Goal: Transaction & Acquisition: Purchase product/service

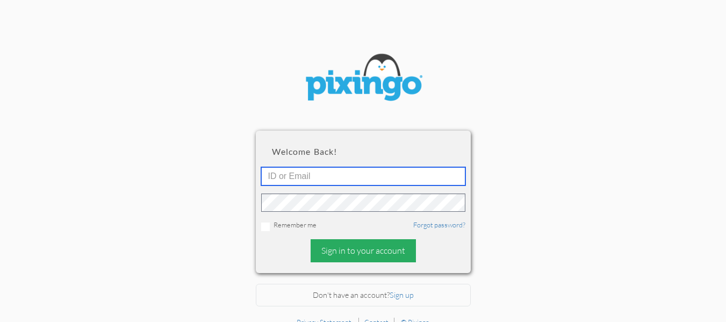
type input "cliffsmithcares@gmail.com"
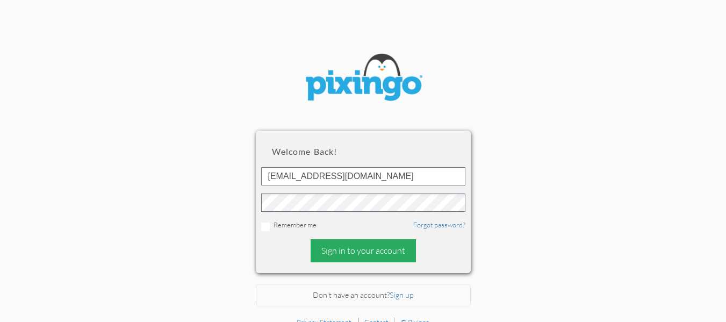
click at [346, 252] on div "Sign in to your account" at bounding box center [363, 250] width 105 height 23
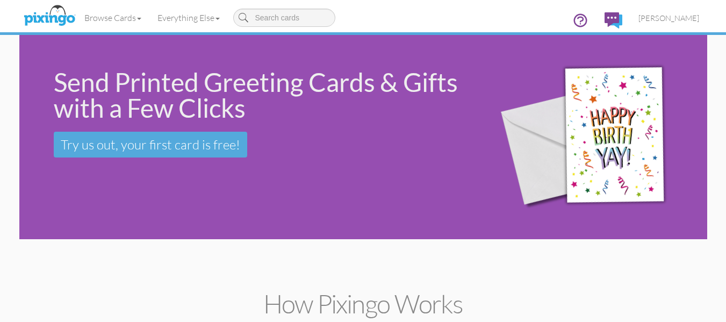
click at [133, 193] on div "Send Printed Greeting Cards & Gifts with a Few Clicks Try us out, your first ca…" at bounding box center [363, 137] width 688 height 204
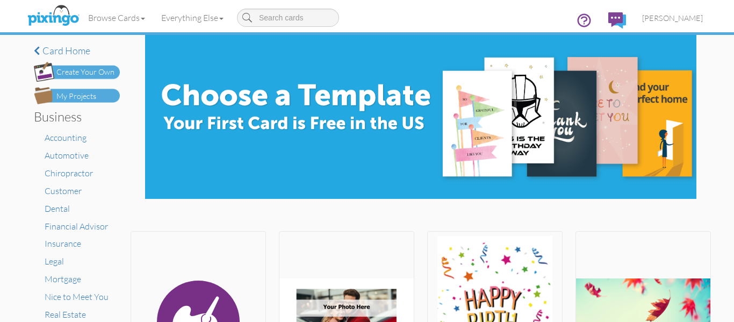
click at [81, 98] on div "My Projects" at bounding box center [76, 96] width 40 height 11
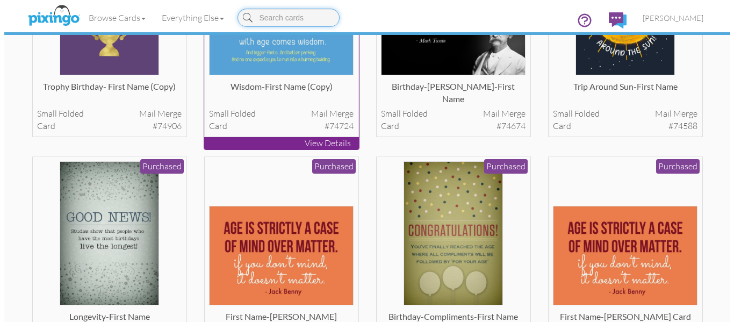
scroll to position [181, 0]
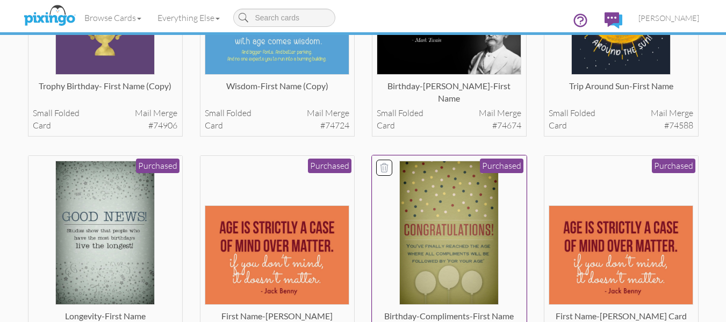
click at [450, 188] on img at bounding box center [448, 233] width 99 height 145
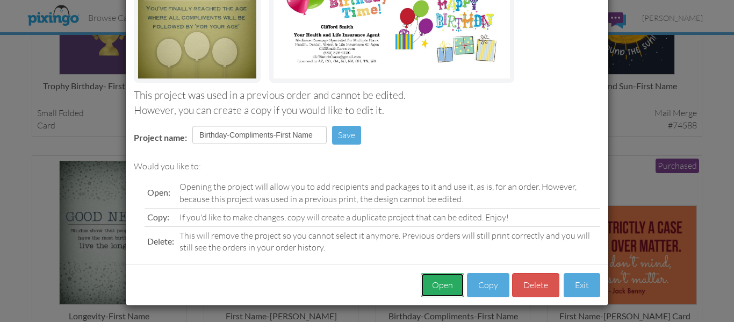
click at [443, 282] on button "Open" at bounding box center [443, 285] width 44 height 24
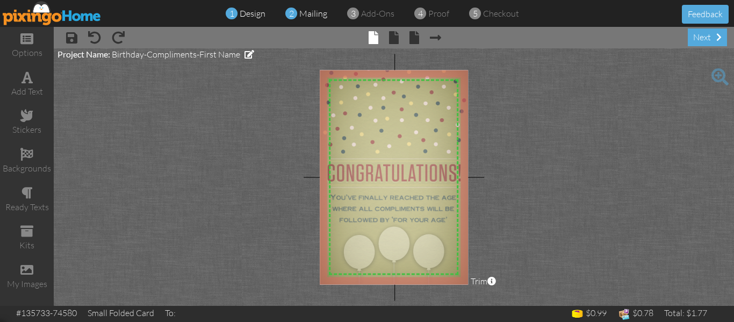
click at [307, 18] on div "2 mailing" at bounding box center [309, 14] width 36 height 12
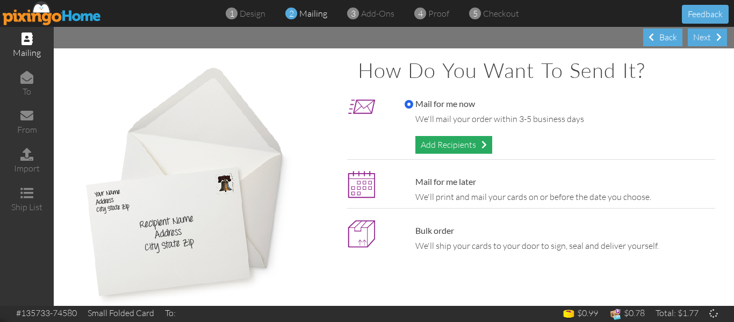
click at [427, 145] on div "Add Recipients" at bounding box center [453, 145] width 77 height 18
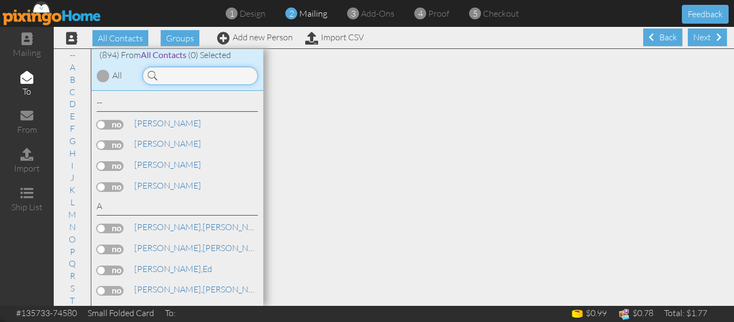
click at [188, 77] on input at bounding box center [200, 76] width 116 height 18
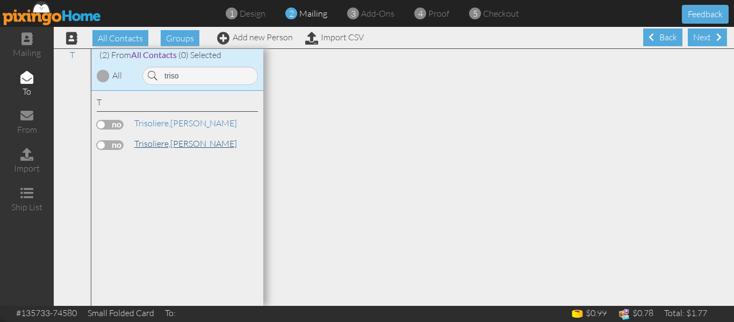
click at [167, 148] on span "Trisoliere," at bounding box center [152, 143] width 36 height 11
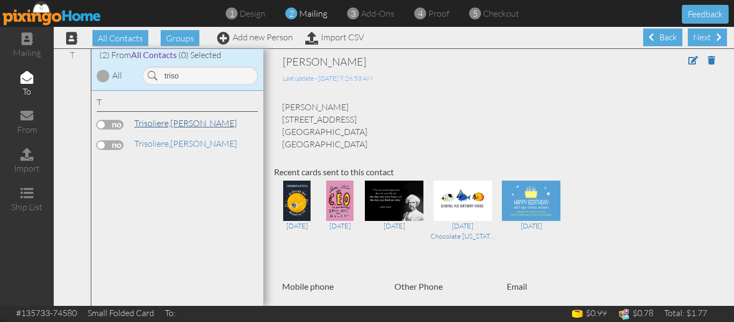
click at [163, 120] on span "Trisoliere," at bounding box center [152, 123] width 36 height 11
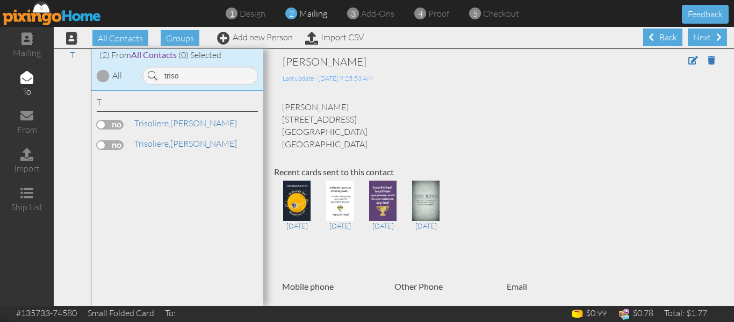
click at [103, 121] on label at bounding box center [110, 125] width 27 height 10
click at [0, 0] on input "checkbox" at bounding box center [0, 0] width 0 height 0
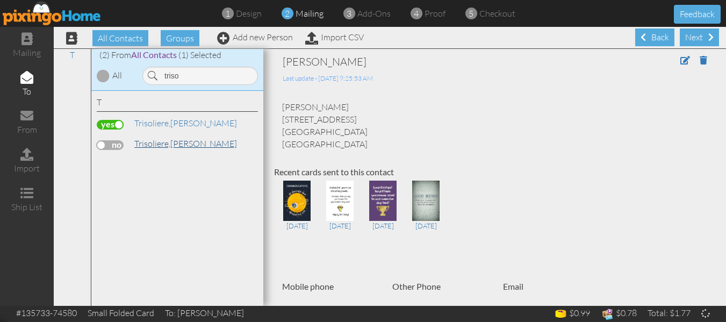
click at [159, 144] on span "Trisoliere," at bounding box center [152, 143] width 36 height 11
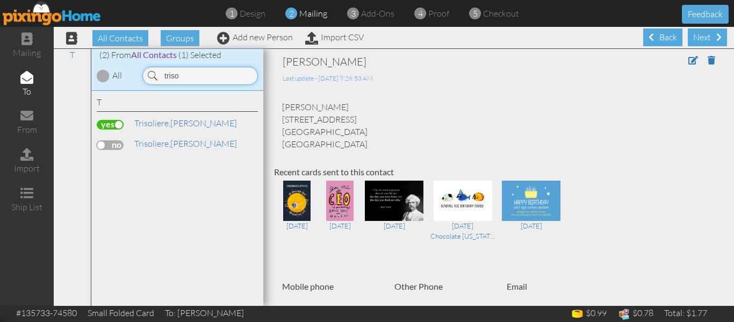
click at [187, 76] on input "triso" at bounding box center [200, 76] width 116 height 18
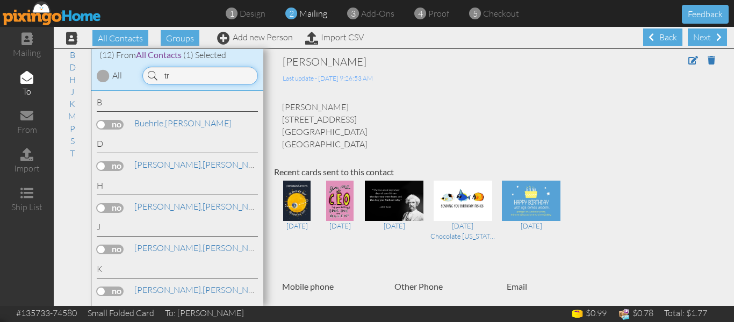
type input "t"
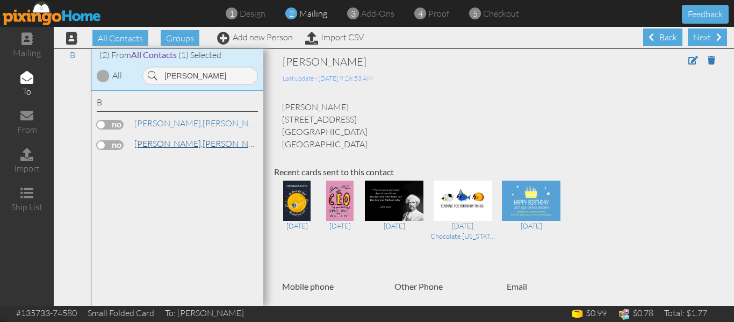
click at [155, 141] on span "[PERSON_NAME]," at bounding box center [168, 143] width 68 height 11
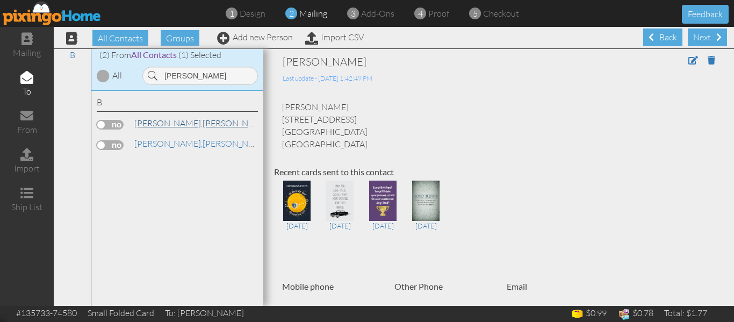
click at [162, 122] on link "Blake, Michelle" at bounding box center [201, 123] width 137 height 13
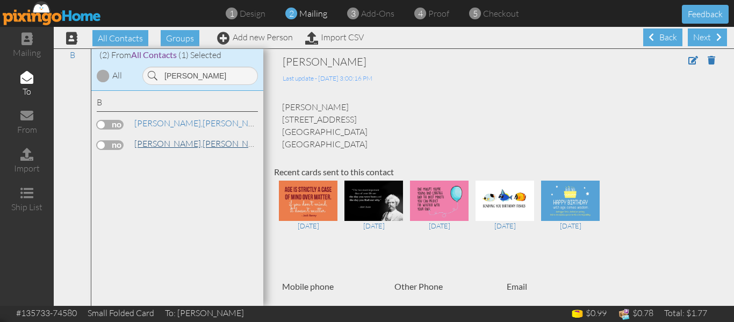
click at [145, 144] on span "[PERSON_NAME]," at bounding box center [168, 143] width 68 height 11
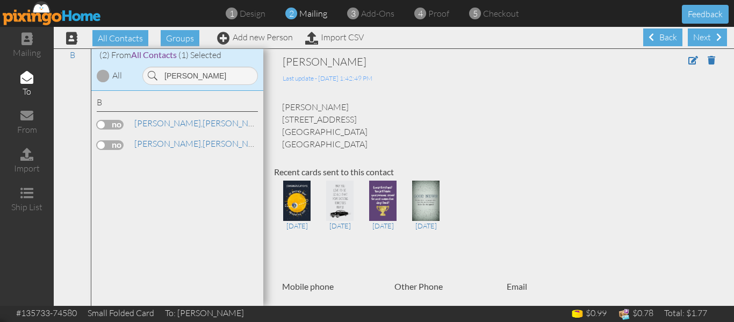
click at [103, 147] on label at bounding box center [110, 145] width 27 height 10
click at [0, 0] on input "checkbox" at bounding box center [0, 0] width 0 height 0
click at [193, 83] on input "blake" at bounding box center [200, 76] width 116 height 18
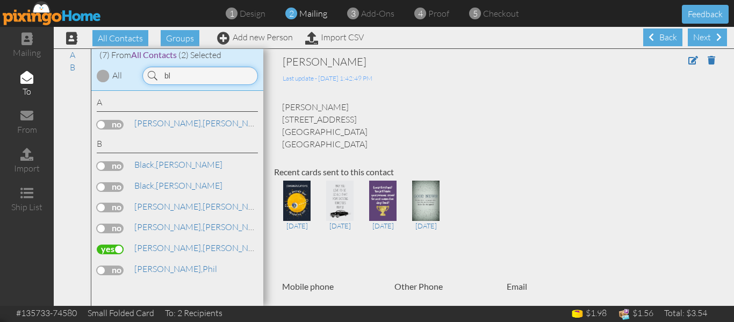
type input "b"
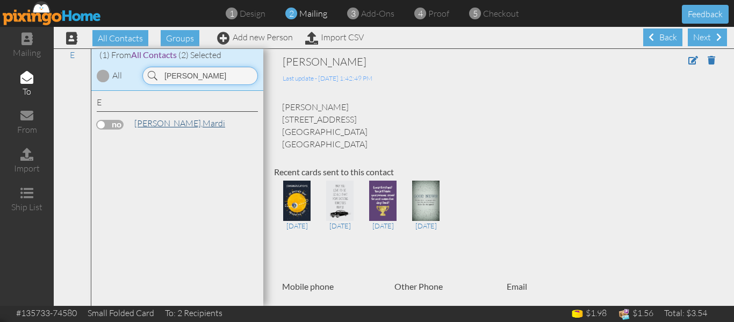
type input "ellis"
click at [161, 121] on link "Ellis, Mardi" at bounding box center [179, 123] width 93 height 13
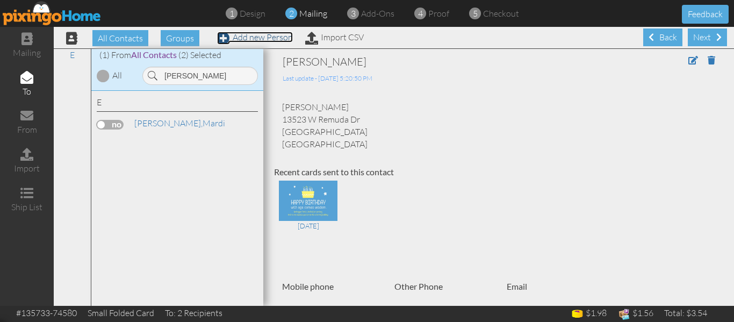
click at [254, 38] on link "Add new Person" at bounding box center [255, 37] width 76 height 11
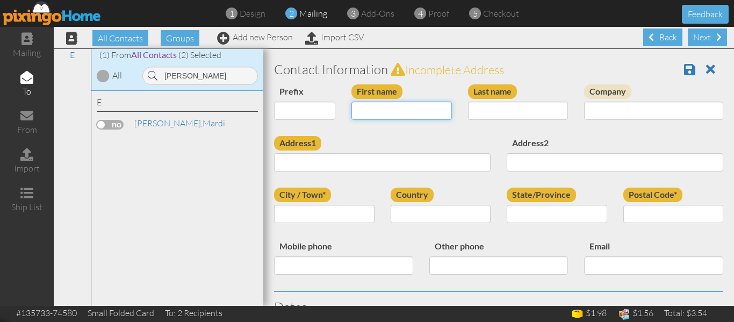
click at [382, 112] on input "First name" at bounding box center [401, 111] width 101 height 18
type input "[PERSON_NAME]"
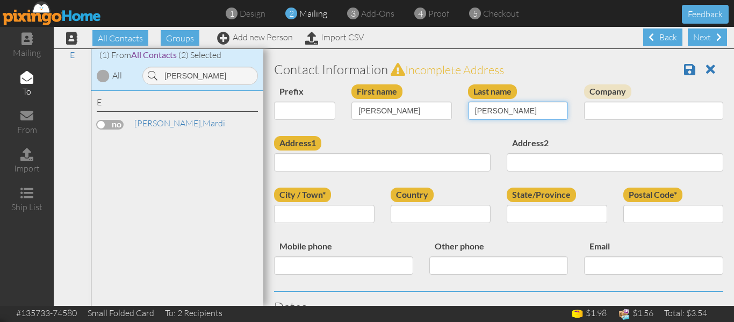
type input "Ellis"
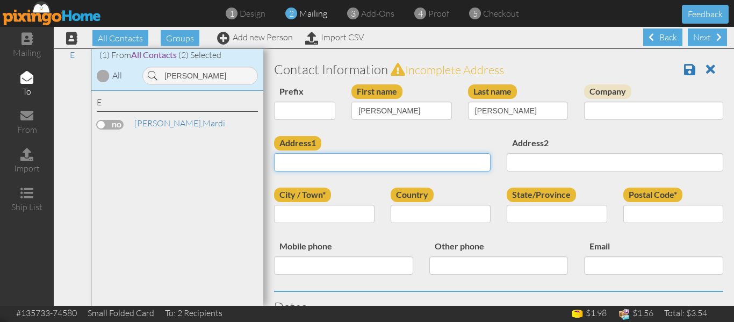
paste input "13523 W Remuda Dr"
type input "13523 W Remuda Dr"
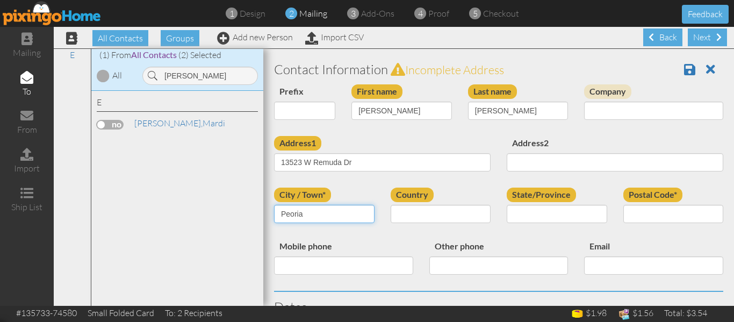
type input "Peoria"
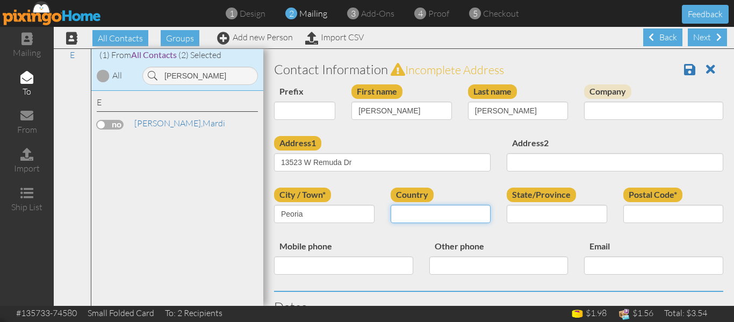
select select "object:8106"
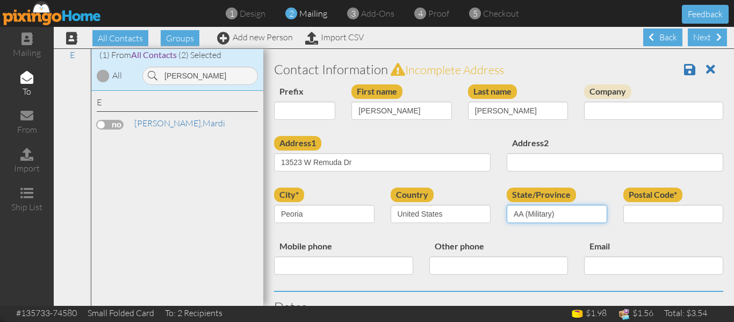
select select "object:8357"
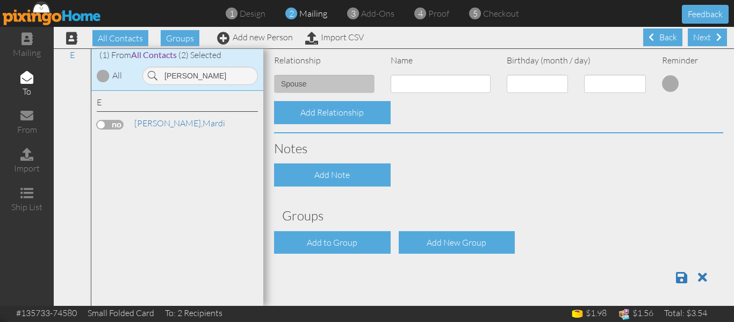
scroll to position [406, 0]
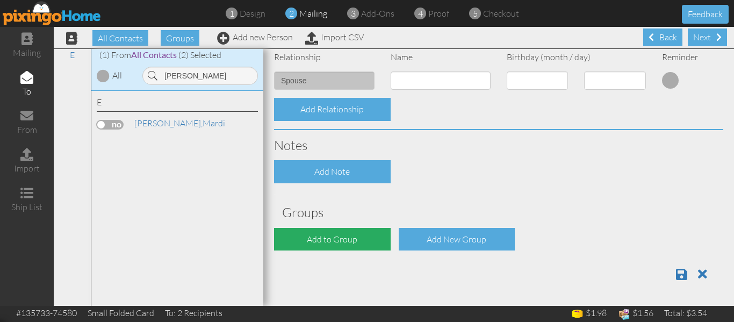
type input "85383"
click at [346, 238] on div "Add to Group" at bounding box center [332, 239] width 117 height 23
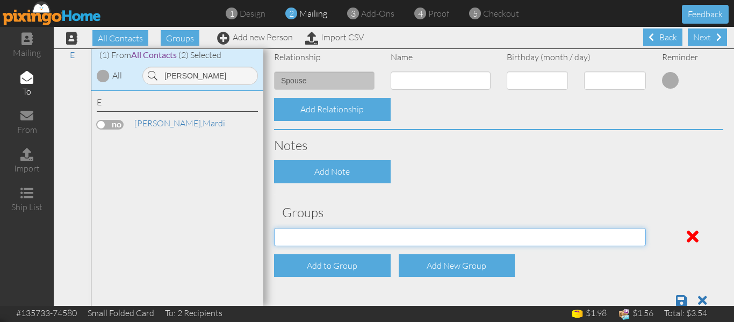
click at [346, 238] on select "PMIC Clients and Prospects Uplines" at bounding box center [460, 237] width 372 height 18
select select "object:8414"
click at [274, 228] on select "PMIC Clients and Prospects Uplines" at bounding box center [460, 237] width 372 height 18
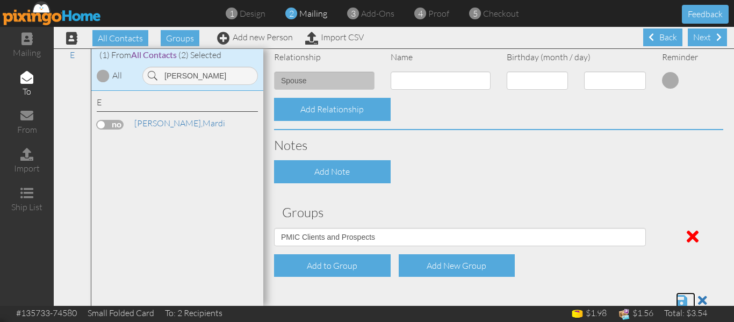
click at [676, 295] on span at bounding box center [681, 300] width 11 height 13
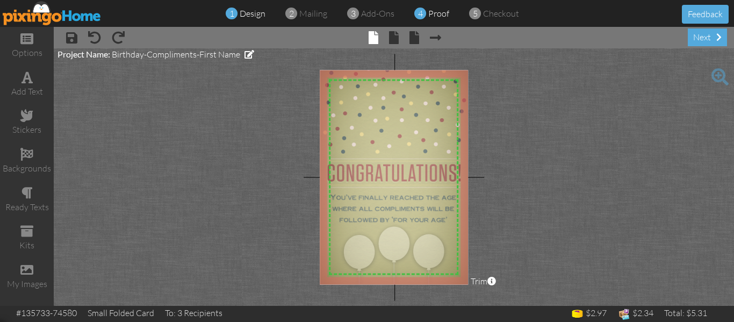
click at [438, 15] on span "proof" at bounding box center [438, 13] width 21 height 11
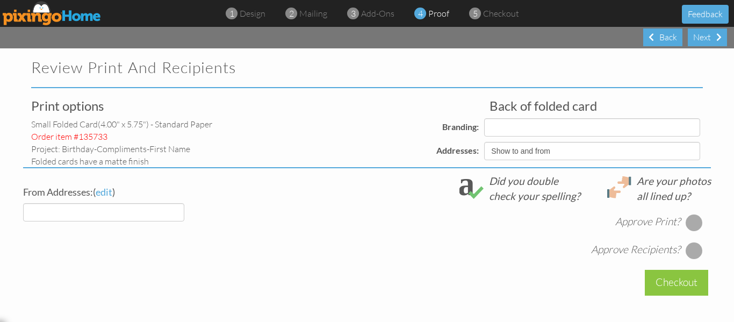
select select "object:160"
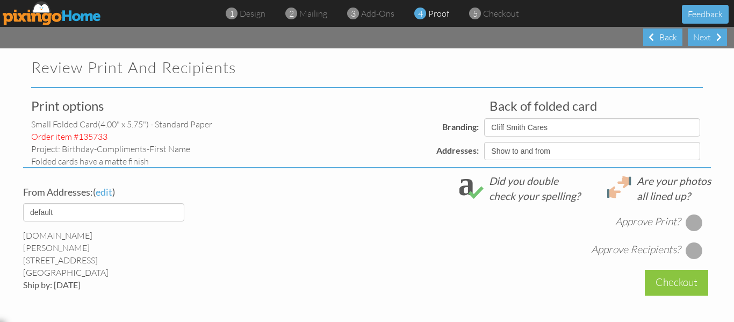
select select "object:163"
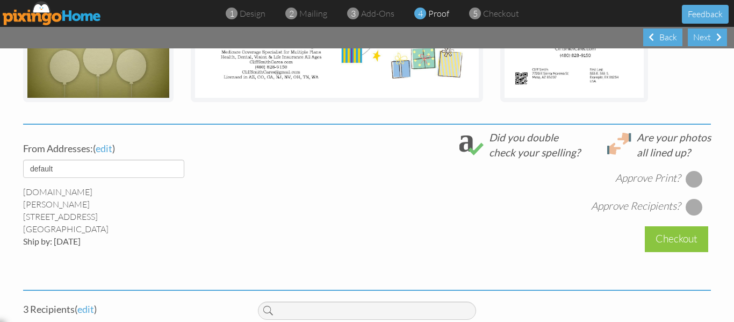
scroll to position [326, 0]
click at [690, 176] on div at bounding box center [694, 178] width 17 height 17
click at [691, 201] on div at bounding box center [694, 206] width 17 height 17
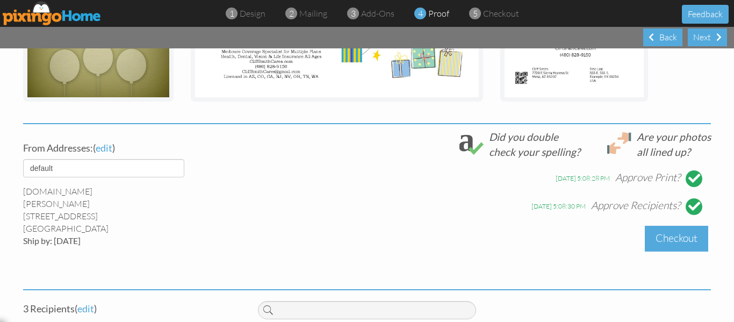
click at [675, 230] on div "Checkout" at bounding box center [676, 238] width 63 height 25
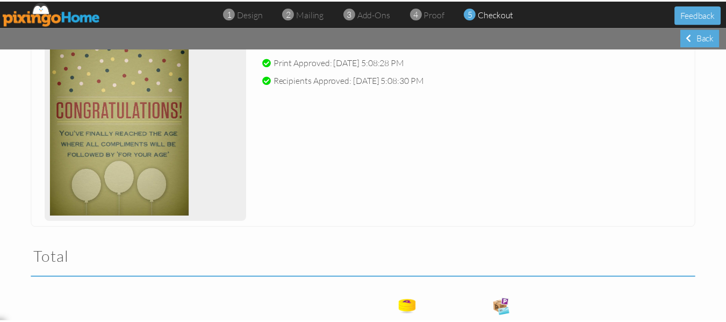
scroll to position [371, 0]
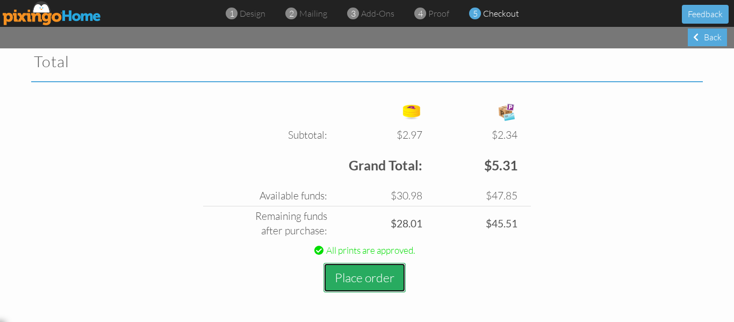
click at [358, 271] on button "Place order" at bounding box center [365, 278] width 82 height 30
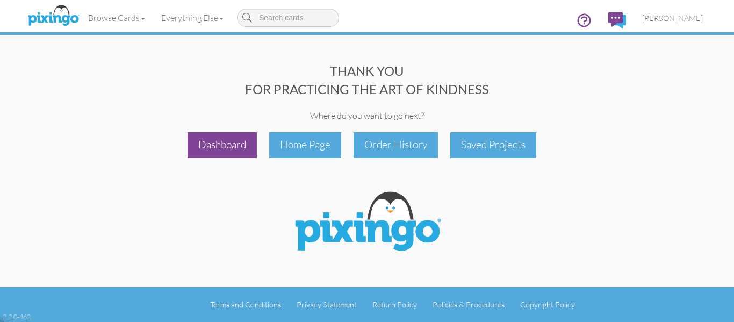
click at [230, 140] on div "Dashboard" at bounding box center [222, 144] width 69 height 25
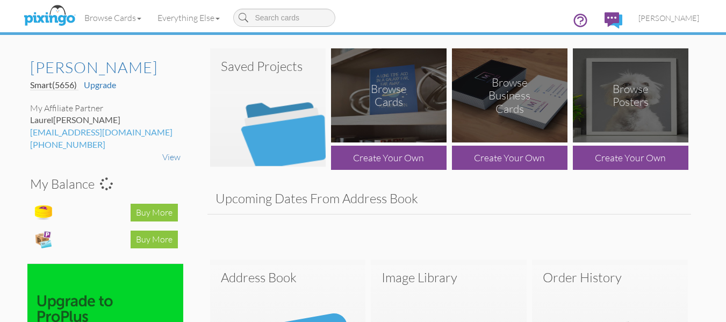
click at [271, 118] on img at bounding box center [268, 107] width 116 height 118
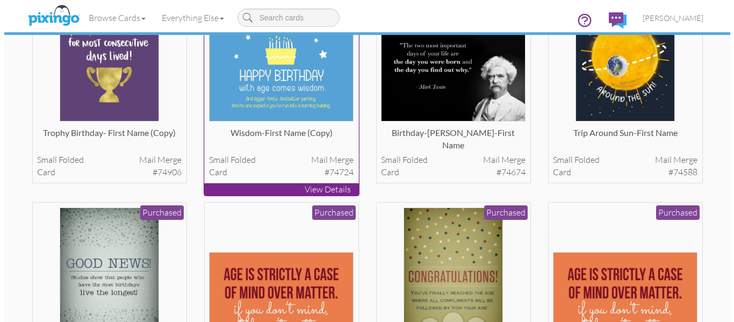
scroll to position [135, 0]
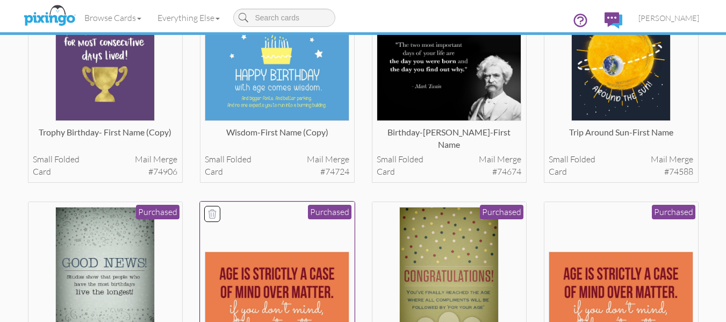
click at [259, 267] on img at bounding box center [277, 301] width 145 height 99
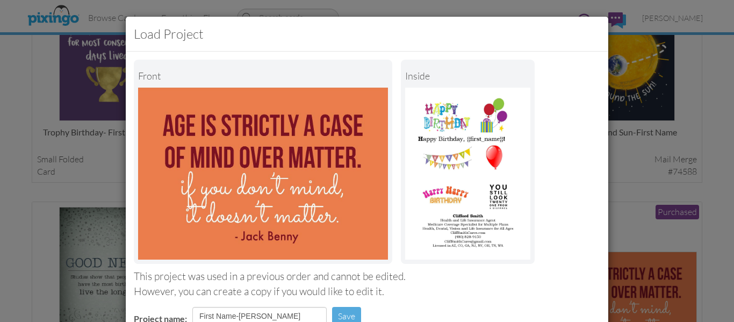
click at [259, 267] on div "Front inside This project was used in a previous order and cannot be edited. Ho…" at bounding box center [367, 249] width 483 height 394
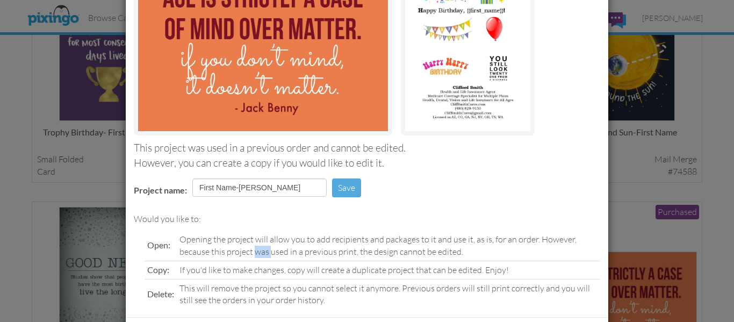
scroll to position [181, 0]
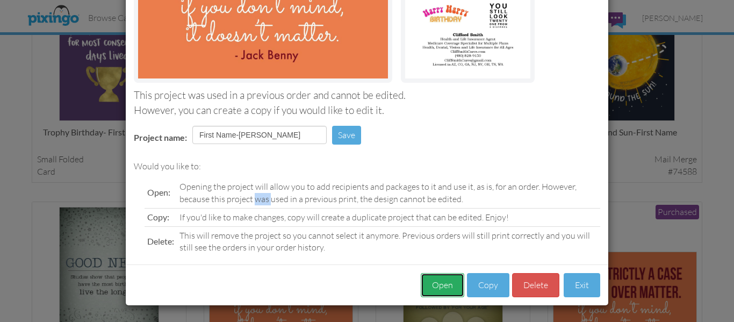
click at [435, 276] on button "Open" at bounding box center [443, 285] width 44 height 24
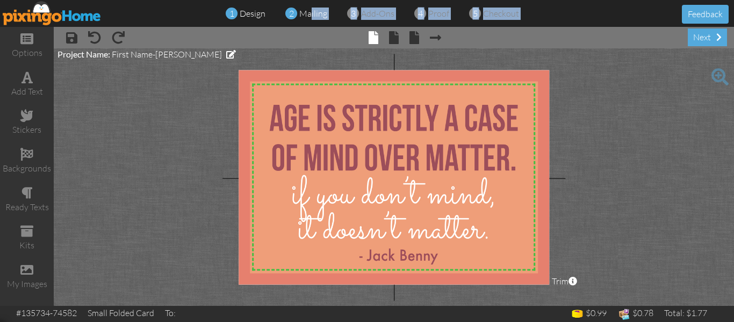
drag, startPoint x: 305, startPoint y: 20, endPoint x: 311, endPoint y: 9, distance: 13.0
click at [311, 9] on div "1 design 2 mailing 3 add-ons 4 proof 5 checkout Feedback" at bounding box center [367, 13] width 734 height 27
click at [311, 9] on span "mailing" at bounding box center [313, 13] width 28 height 11
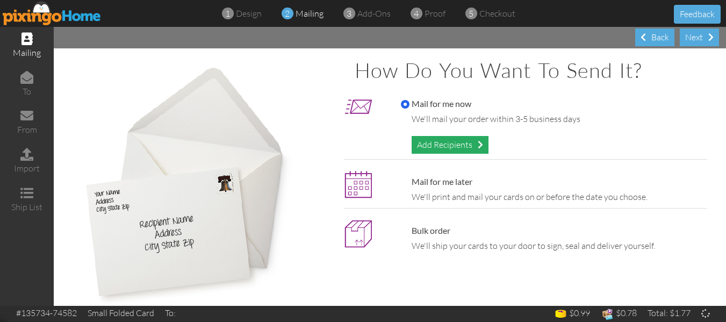
click at [433, 145] on div "Add Recipients" at bounding box center [450, 145] width 77 height 18
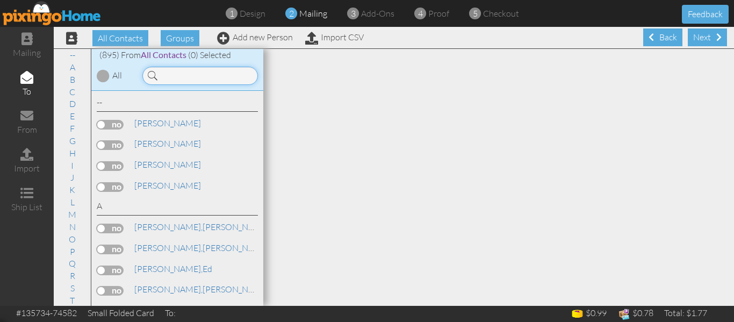
click at [195, 74] on input at bounding box center [200, 76] width 116 height 18
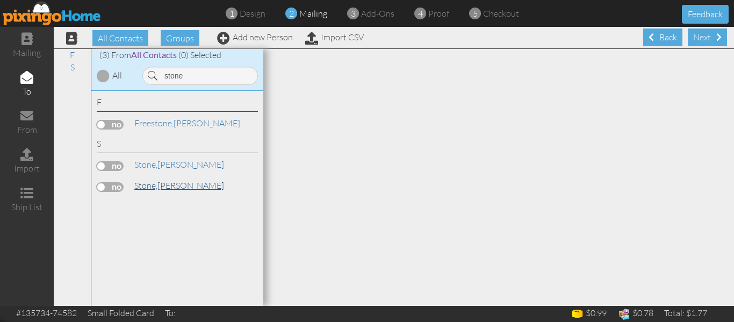
click at [156, 188] on span "Stone," at bounding box center [145, 185] width 23 height 11
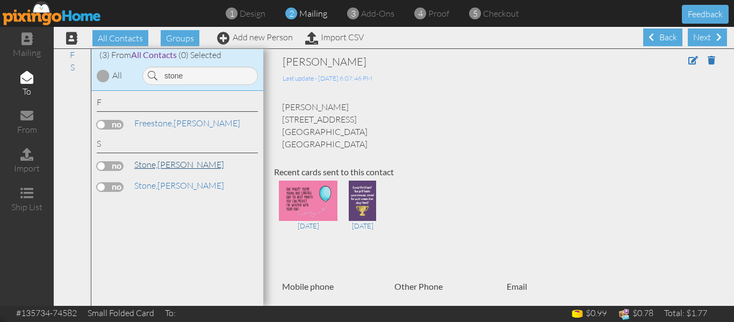
click at [169, 163] on link "[PERSON_NAME]" at bounding box center [179, 164] width 92 height 13
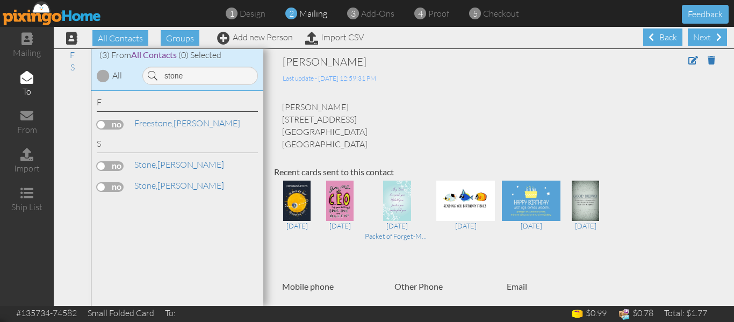
click at [101, 166] on label at bounding box center [110, 166] width 27 height 10
click at [0, 0] on input "checkbox" at bounding box center [0, 0] width 0 height 0
click at [191, 70] on input "stone" at bounding box center [200, 76] width 116 height 18
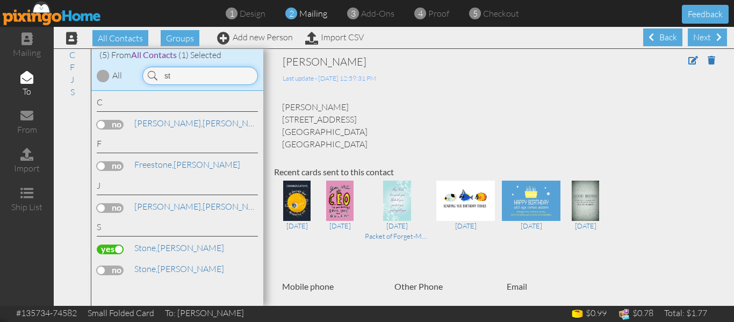
type input "s"
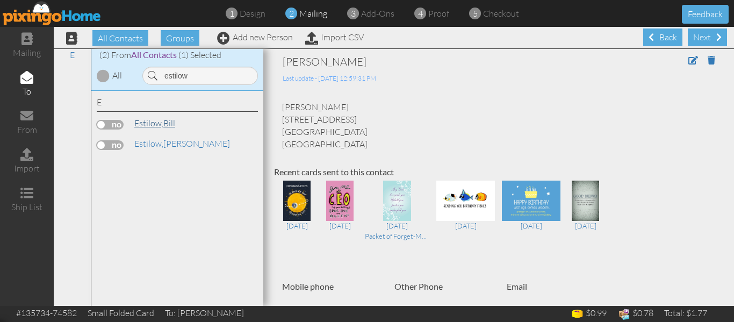
click at [159, 119] on span "Estilow," at bounding box center [148, 123] width 29 height 11
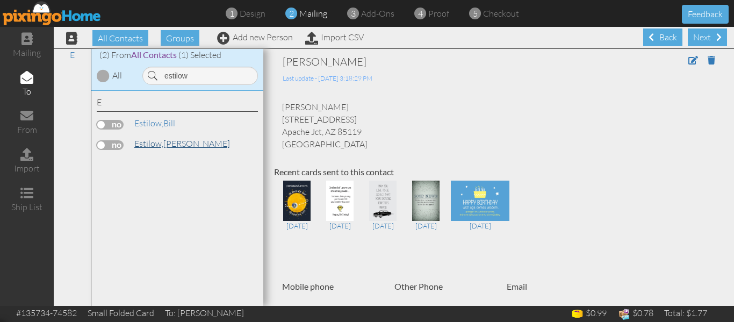
click at [159, 143] on span "Estilow," at bounding box center [148, 143] width 29 height 11
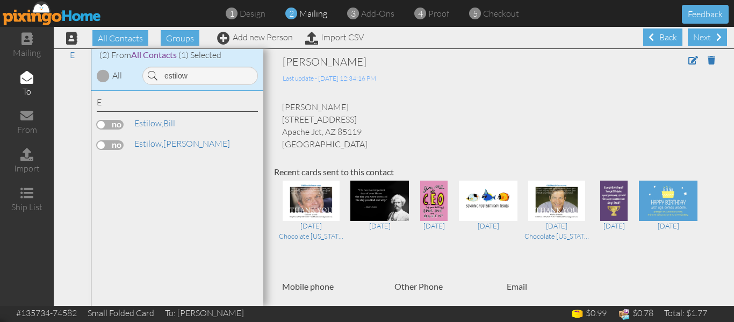
click at [103, 144] on label at bounding box center [110, 145] width 27 height 10
click at [0, 0] on input "checkbox" at bounding box center [0, 0] width 0 height 0
click at [189, 71] on input "estilow" at bounding box center [200, 76] width 116 height 18
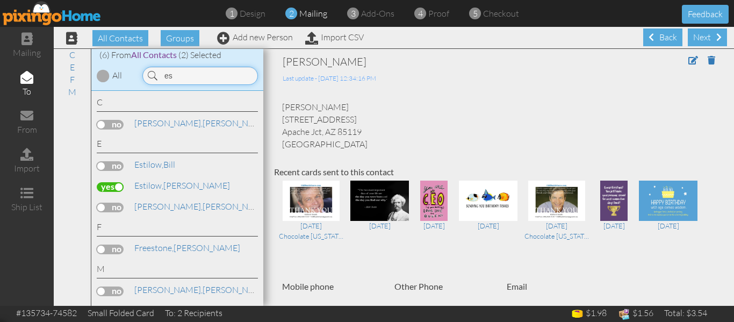
type input "e"
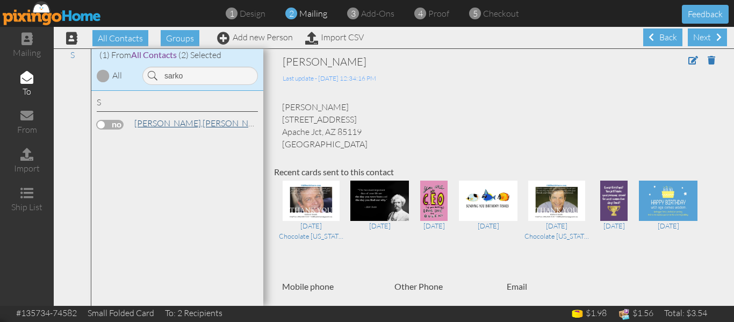
click at [156, 122] on span "[PERSON_NAME]," at bounding box center [168, 123] width 68 height 11
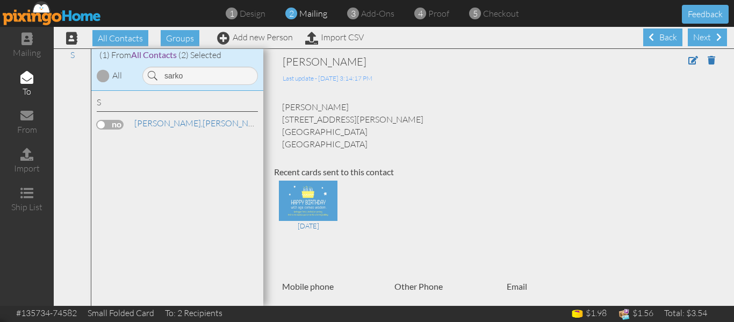
click at [103, 125] on label at bounding box center [110, 125] width 27 height 10
click at [0, 0] on input "checkbox" at bounding box center [0, 0] width 0 height 0
click at [200, 74] on input "sarko" at bounding box center [200, 76] width 116 height 18
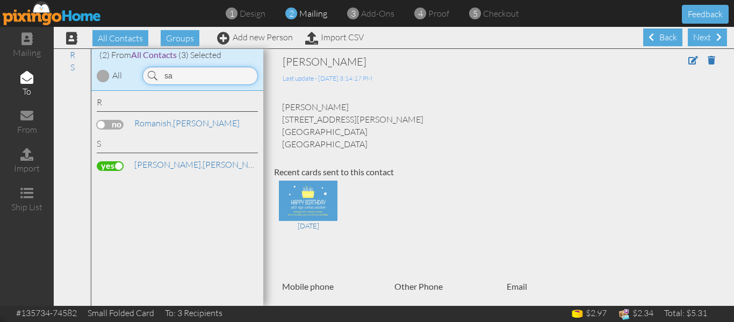
type input "s"
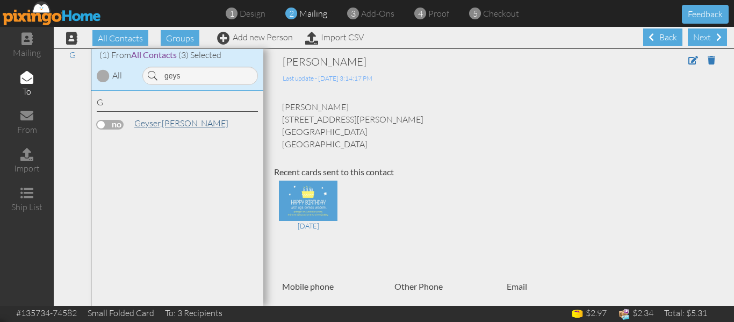
click at [154, 123] on span "Geyser," at bounding box center [147, 123] width 27 height 11
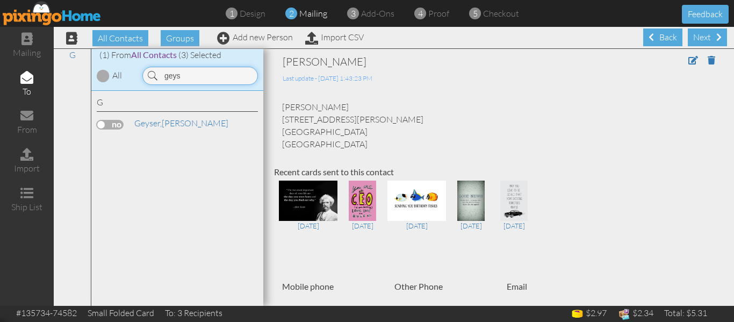
click at [189, 78] on input "geys" at bounding box center [200, 76] width 116 height 18
type input "g"
click at [163, 122] on span "[PERSON_NAME]," at bounding box center [168, 123] width 68 height 11
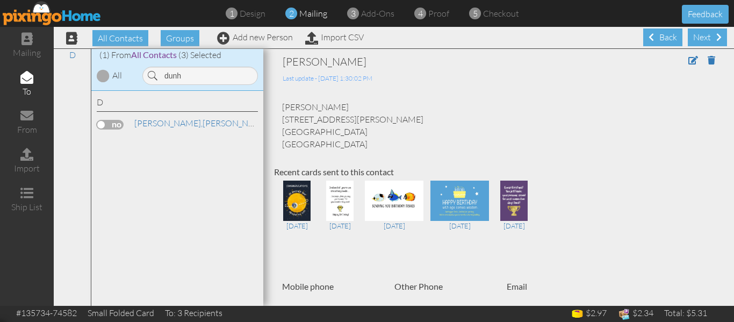
click at [103, 127] on label at bounding box center [110, 125] width 27 height 10
click at [0, 0] on input "checkbox" at bounding box center [0, 0] width 0 height 0
click at [206, 79] on input "dunh" at bounding box center [200, 76] width 116 height 18
type input "d"
click at [154, 124] on span "[PERSON_NAME]," at bounding box center [168, 123] width 68 height 11
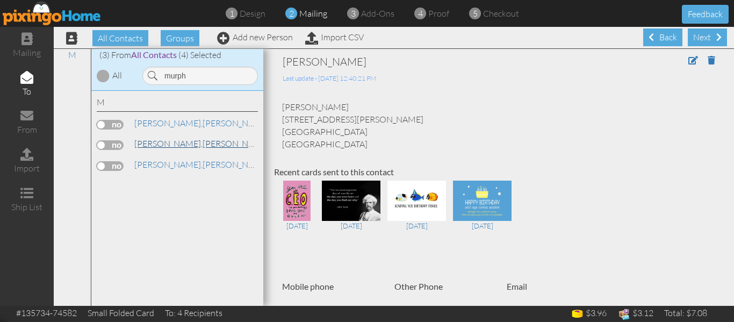
click at [171, 147] on link "[PERSON_NAME]" at bounding box center [201, 143] width 137 height 13
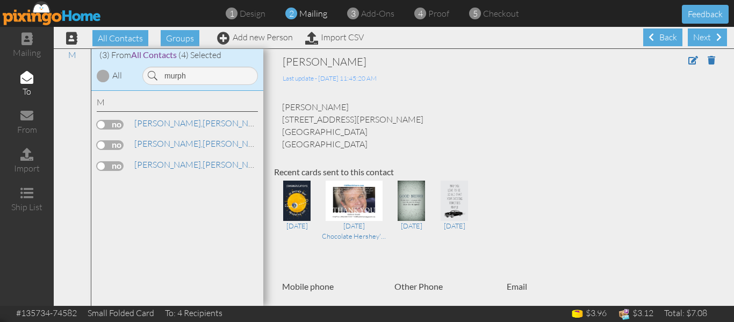
click at [105, 144] on label at bounding box center [110, 145] width 27 height 10
click at [0, 0] on input "checkbox" at bounding box center [0, 0] width 0 height 0
click at [197, 73] on input "murph" at bounding box center [200, 76] width 116 height 18
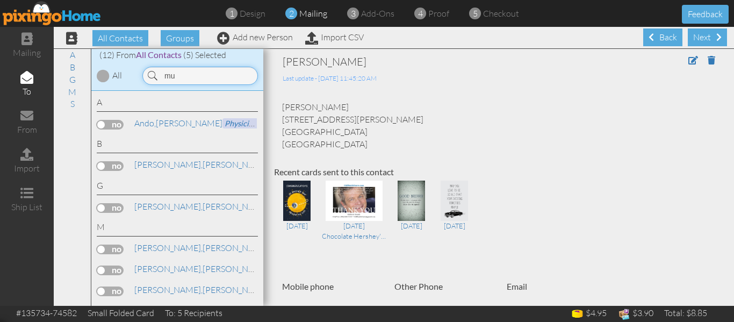
type input "m"
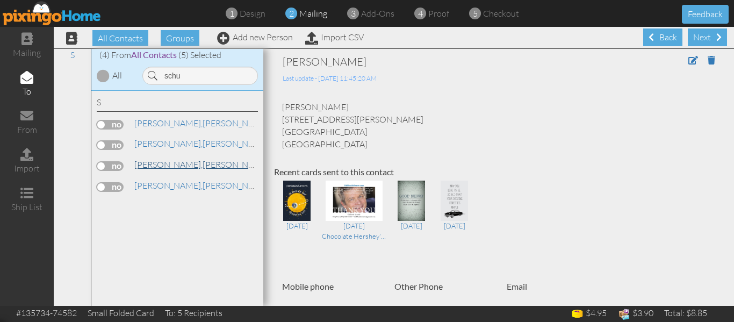
click at [168, 160] on span "[PERSON_NAME]," at bounding box center [168, 164] width 68 height 11
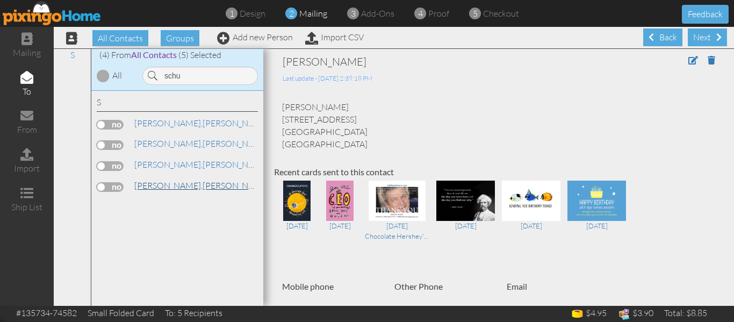
click at [177, 183] on span "[PERSON_NAME]," at bounding box center [168, 185] width 68 height 11
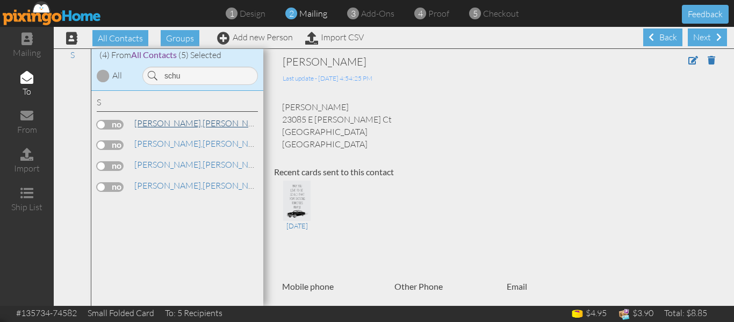
click at [186, 124] on link "[PERSON_NAME]" at bounding box center [201, 123] width 137 height 13
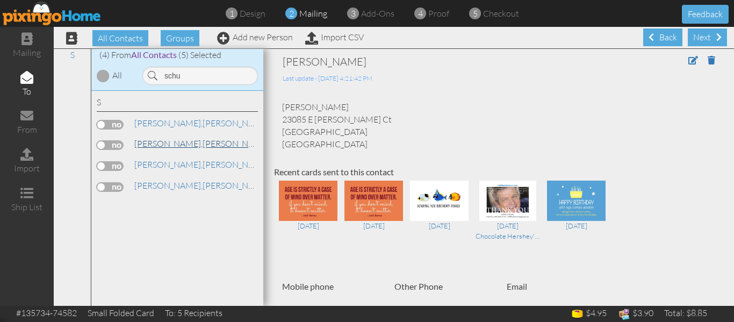
click at [184, 138] on link "[PERSON_NAME]" at bounding box center [201, 143] width 137 height 13
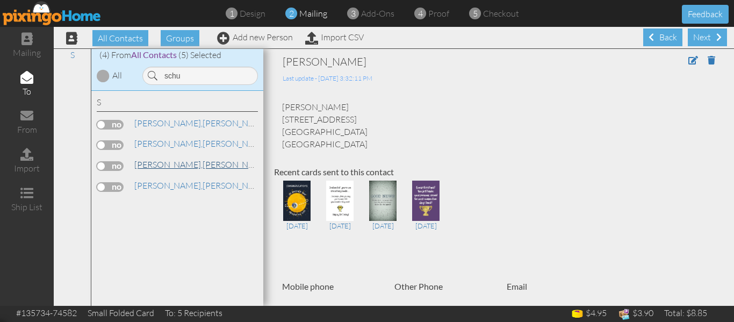
click at [185, 161] on link "[PERSON_NAME]" at bounding box center [201, 164] width 137 height 13
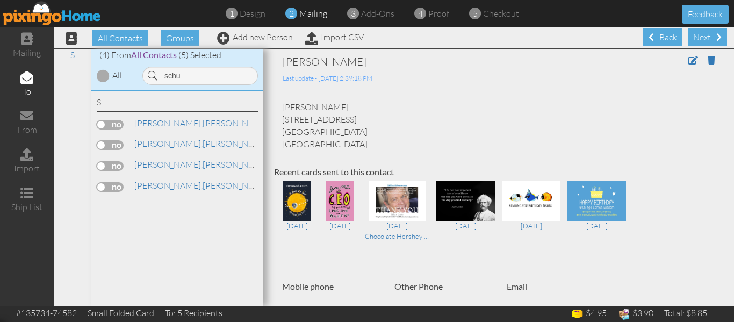
click at [106, 142] on label at bounding box center [110, 145] width 27 height 10
click at [0, 0] on input "checkbox" at bounding box center [0, 0] width 0 height 0
click at [106, 142] on label at bounding box center [110, 145] width 27 height 10
click at [0, 0] on input "checkbox" at bounding box center [0, 0] width 0 height 0
click at [199, 74] on input "schu" at bounding box center [200, 76] width 116 height 18
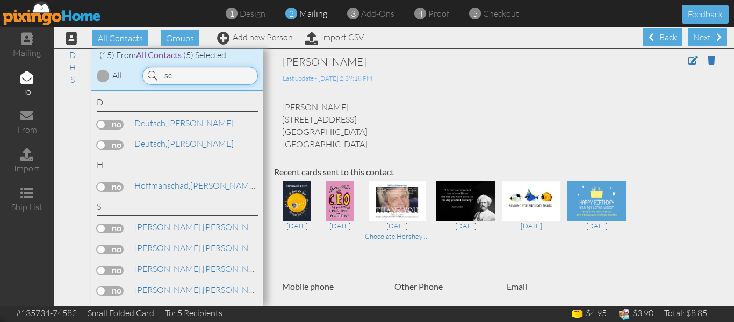
type input "s"
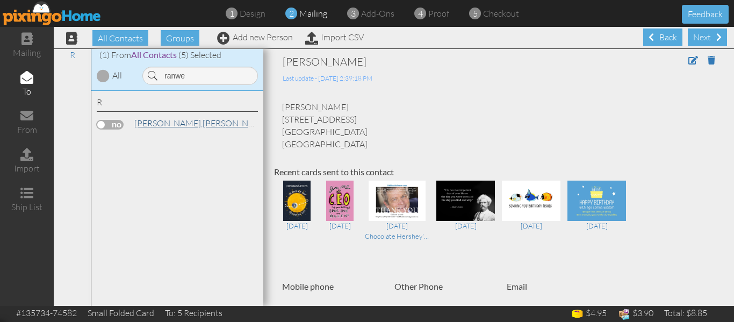
click at [155, 123] on span "[PERSON_NAME]," at bounding box center [168, 123] width 68 height 11
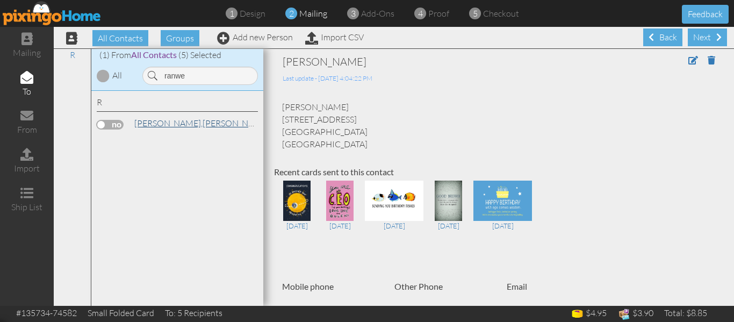
click at [155, 123] on span "[PERSON_NAME]," at bounding box center [168, 123] width 68 height 11
click at [99, 126] on label at bounding box center [110, 125] width 27 height 10
click at [0, 0] on input "checkbox" at bounding box center [0, 0] width 0 height 0
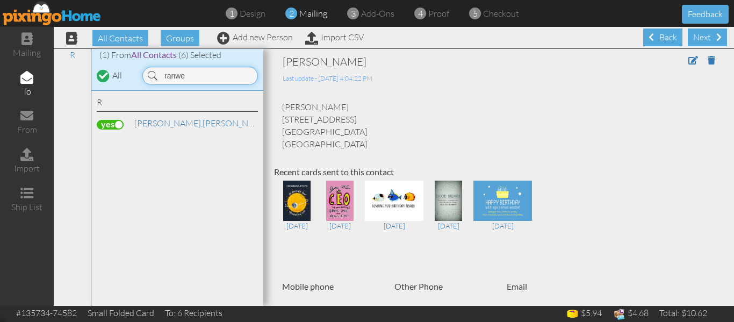
click at [196, 73] on input "ranwe" at bounding box center [200, 76] width 116 height 18
type input "r"
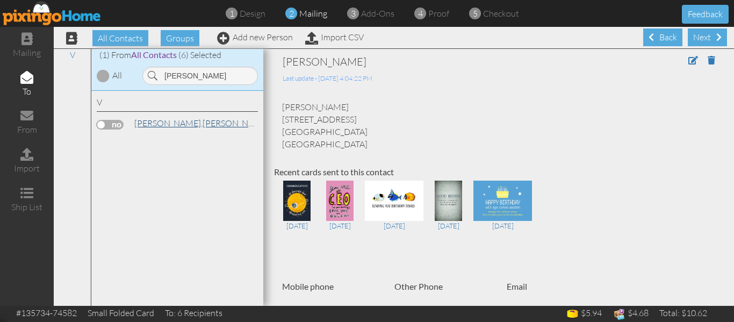
click at [146, 128] on link "[PERSON_NAME]" at bounding box center [201, 123] width 137 height 13
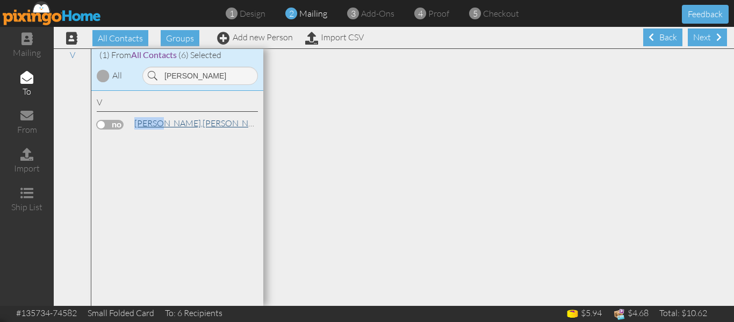
click at [146, 128] on link "[PERSON_NAME]" at bounding box center [201, 123] width 137 height 13
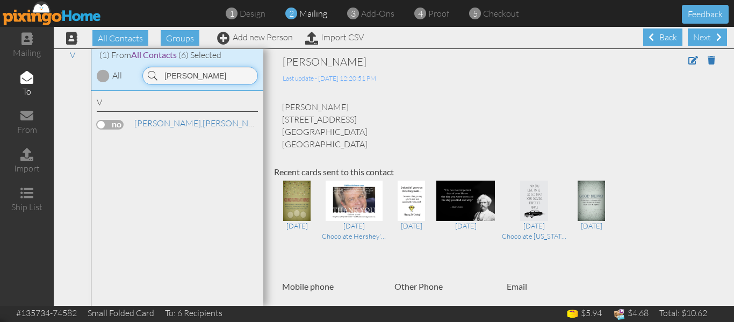
click at [194, 75] on input "[PERSON_NAME]" at bounding box center [200, 76] width 116 height 18
type input "v"
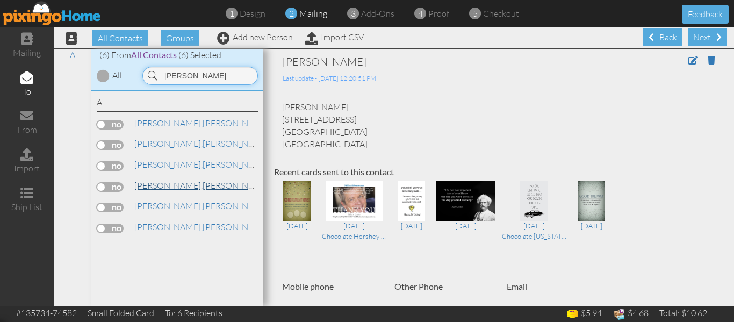
type input "[PERSON_NAME]"
click at [164, 184] on span "[PERSON_NAME]," at bounding box center [168, 185] width 68 height 11
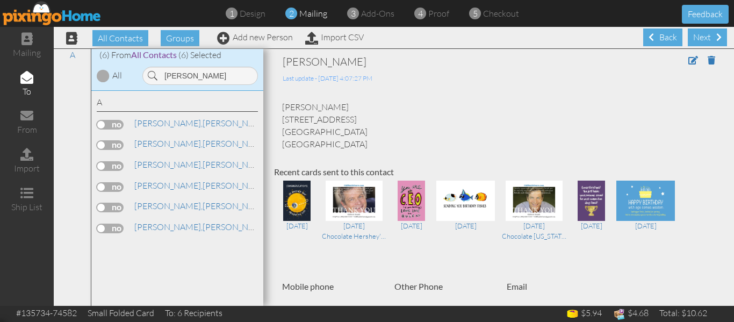
click at [102, 185] on label at bounding box center [110, 187] width 27 height 10
click at [0, 0] on input "checkbox" at bounding box center [0, 0] width 0 height 0
click at [204, 72] on input "[PERSON_NAME]" at bounding box center [200, 76] width 116 height 18
type input "a"
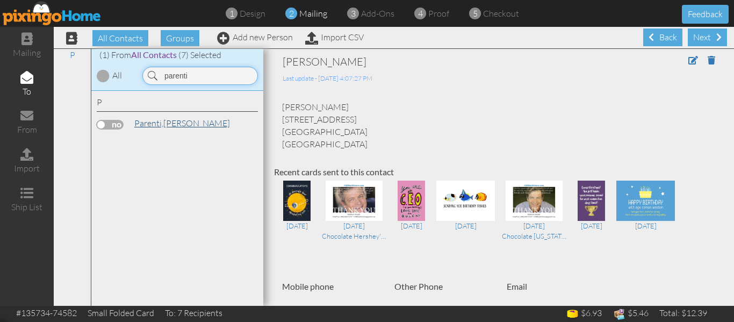
type input "parenti"
click at [150, 121] on span "Parenti," at bounding box center [148, 123] width 29 height 11
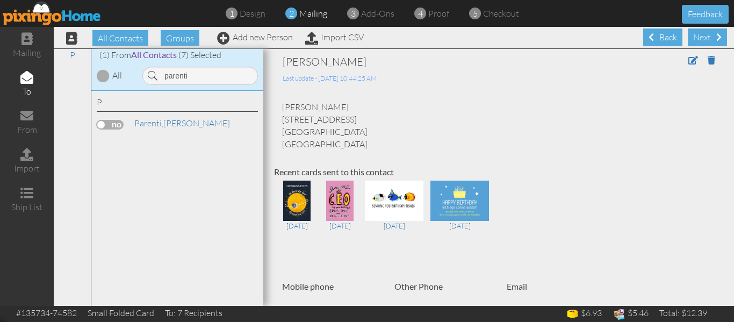
click at [105, 122] on label at bounding box center [110, 125] width 27 height 10
click at [0, 0] on input "checkbox" at bounding box center [0, 0] width 0 height 0
click at [439, 12] on span "proof" at bounding box center [438, 13] width 21 height 11
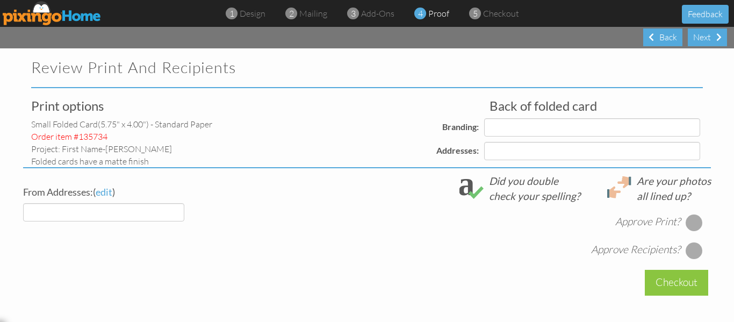
select select "object:23318"
select select "object:23324"
select select "object:23322"
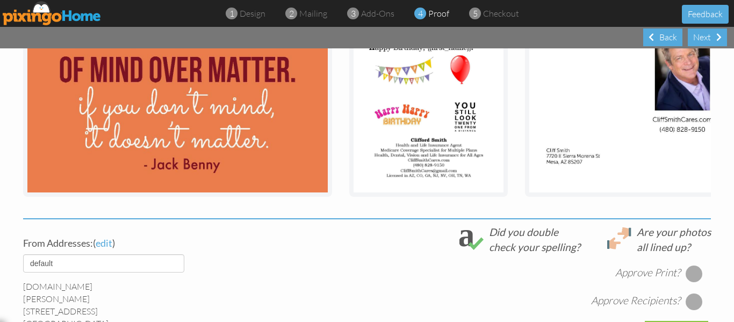
scroll to position [216, 0]
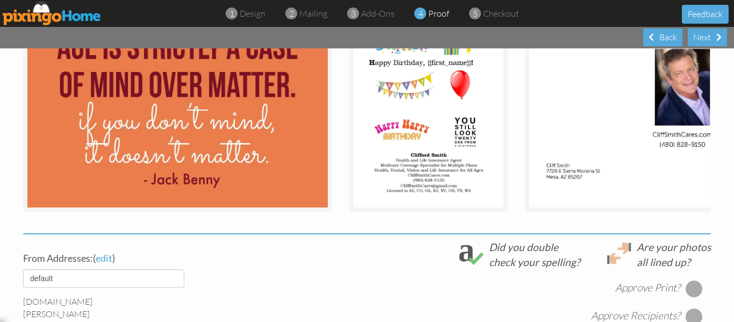
click at [691, 294] on div at bounding box center [694, 288] width 17 height 17
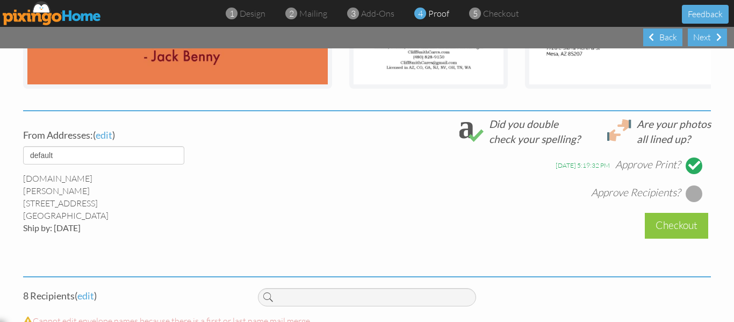
scroll to position [339, 0]
click at [691, 202] on div at bounding box center [694, 192] width 17 height 17
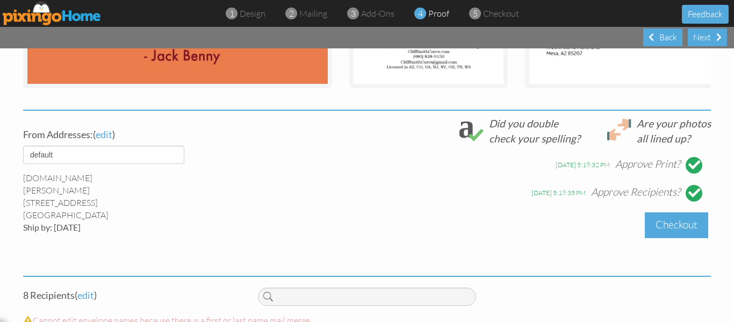
click at [681, 230] on div "Checkout" at bounding box center [676, 224] width 63 height 25
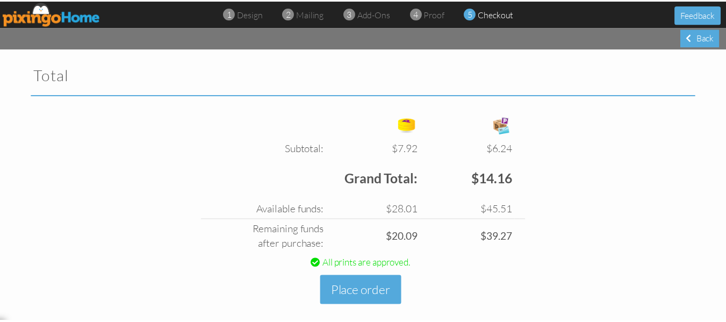
scroll to position [361, 0]
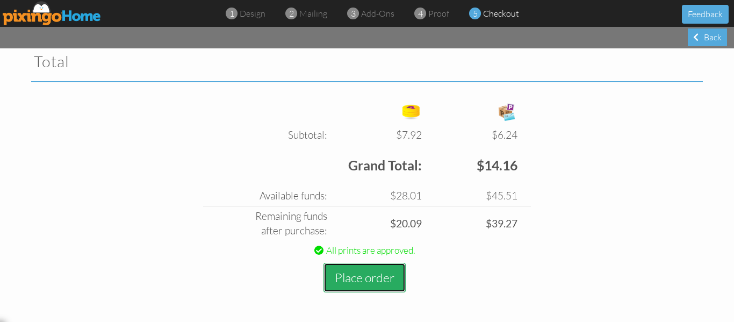
click at [365, 275] on button "Place order" at bounding box center [365, 278] width 82 height 30
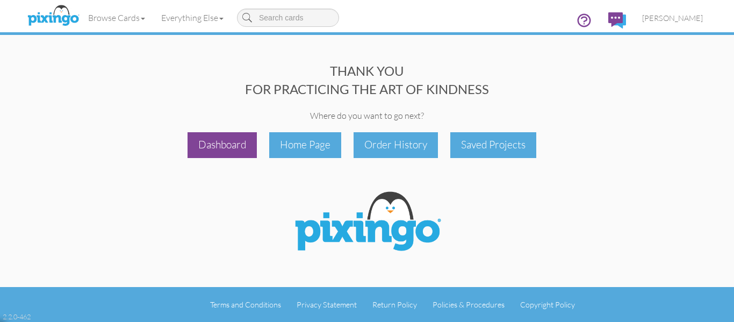
click at [223, 141] on div "Dashboard" at bounding box center [222, 144] width 69 height 25
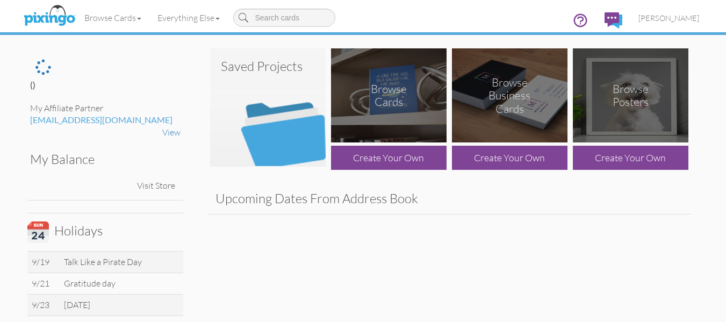
click at [264, 109] on img at bounding box center [268, 107] width 116 height 118
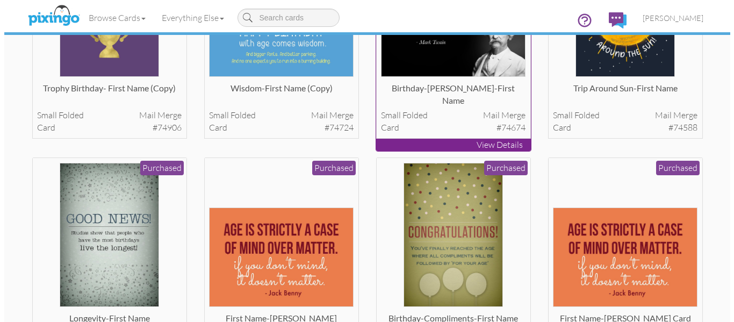
scroll to position [180, 0]
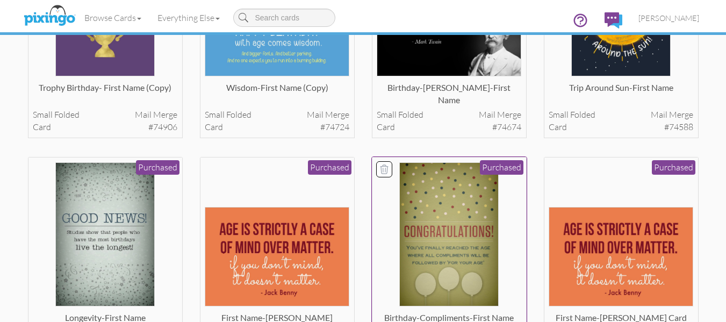
click at [437, 190] on img at bounding box center [448, 234] width 99 height 145
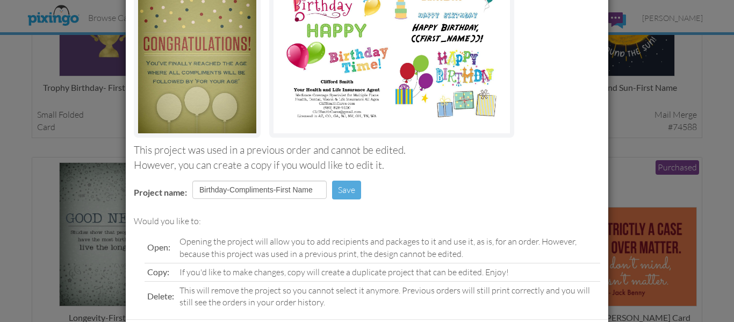
scroll to position [181, 0]
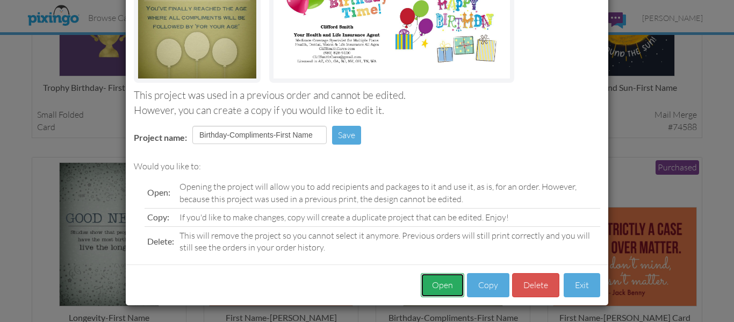
click at [437, 283] on button "Open" at bounding box center [443, 285] width 44 height 24
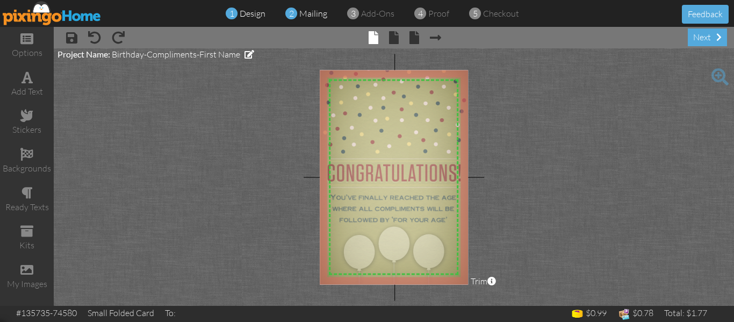
click at [299, 19] on div "2 mailing" at bounding box center [309, 14] width 36 height 12
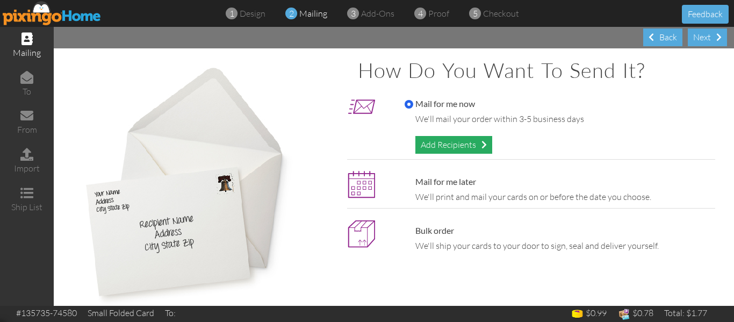
click at [437, 142] on div "Add Recipients" at bounding box center [453, 145] width 77 height 18
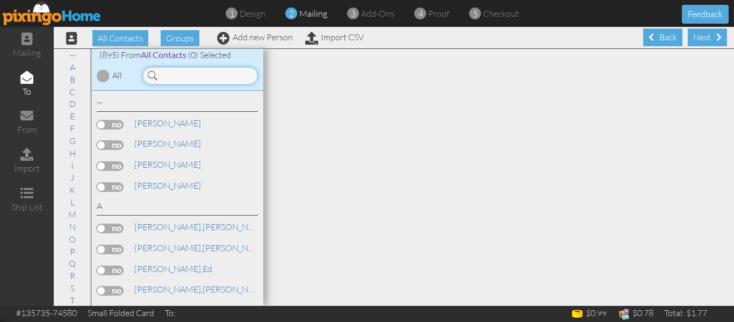
click at [183, 73] on input at bounding box center [200, 76] width 116 height 18
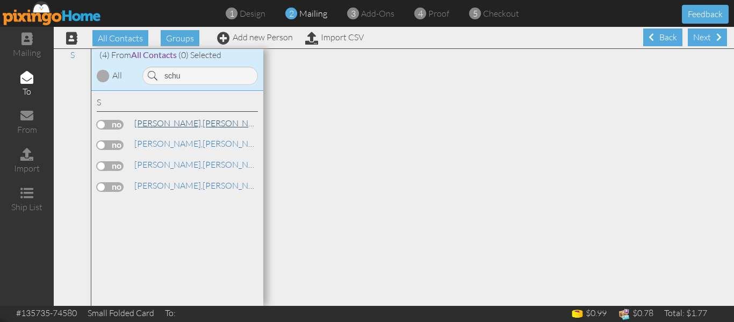
click at [142, 124] on span "[PERSON_NAME]," at bounding box center [168, 123] width 68 height 11
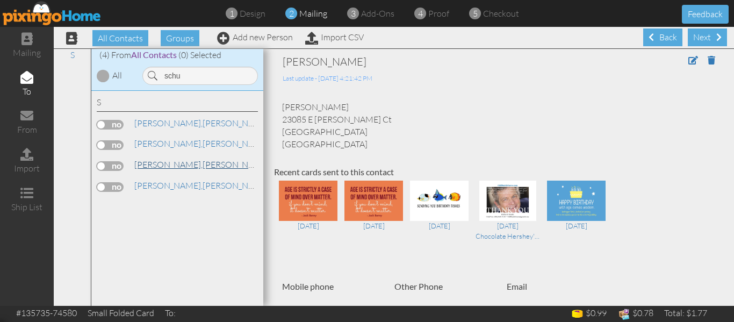
click at [203, 164] on link "[PERSON_NAME]" at bounding box center [201, 164] width 137 height 13
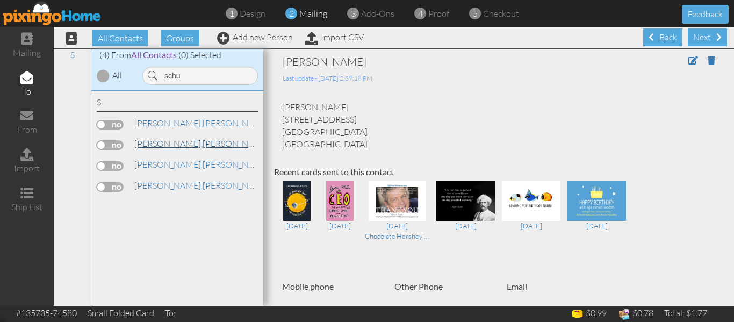
click at [159, 141] on span "[PERSON_NAME]," at bounding box center [168, 143] width 68 height 11
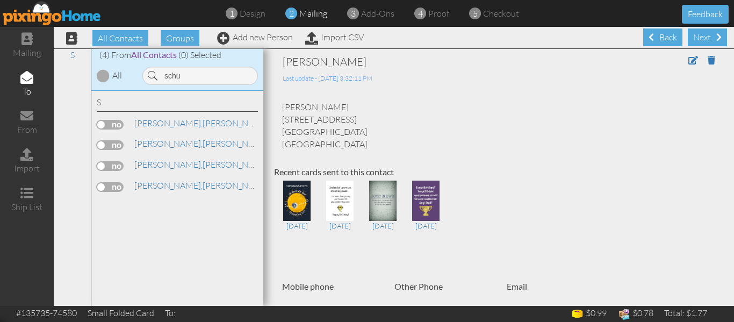
click at [103, 144] on label at bounding box center [110, 145] width 27 height 10
click at [0, 0] on input "checkbox" at bounding box center [0, 0] width 0 height 0
click at [194, 77] on input "schu" at bounding box center [200, 76] width 116 height 18
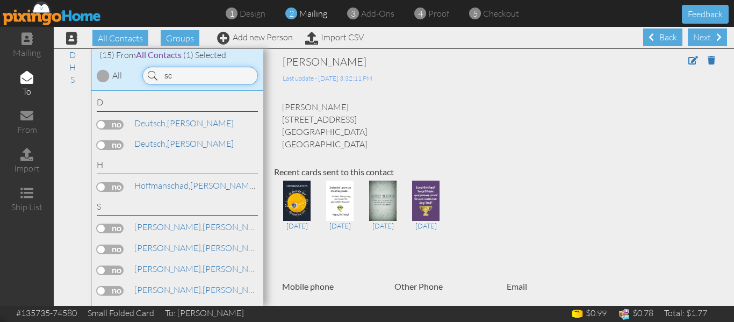
type input "s"
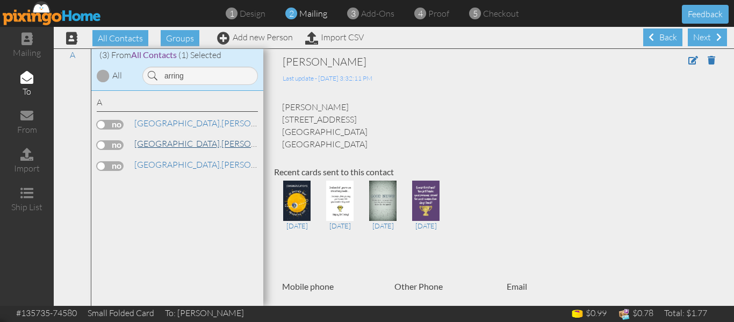
click at [166, 138] on span "[GEOGRAPHIC_DATA]," at bounding box center [177, 143] width 87 height 11
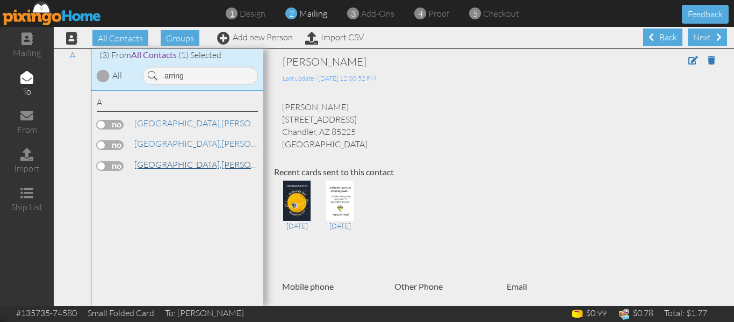
click at [168, 161] on span "[GEOGRAPHIC_DATA]," at bounding box center [177, 164] width 87 height 11
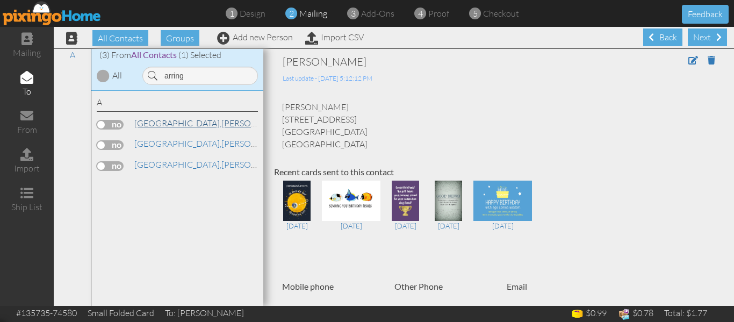
click at [168, 121] on span "[GEOGRAPHIC_DATA]," at bounding box center [177, 123] width 87 height 11
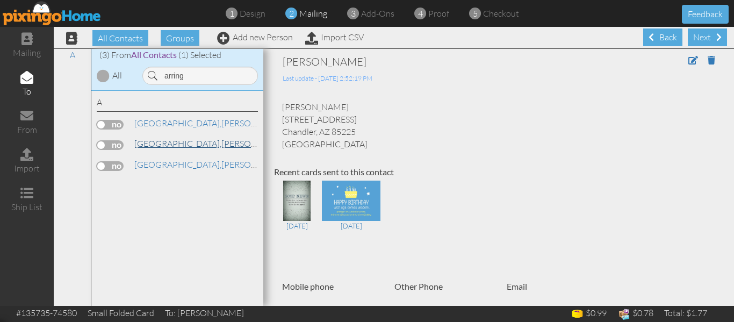
click at [166, 147] on span "[GEOGRAPHIC_DATA]," at bounding box center [177, 143] width 87 height 11
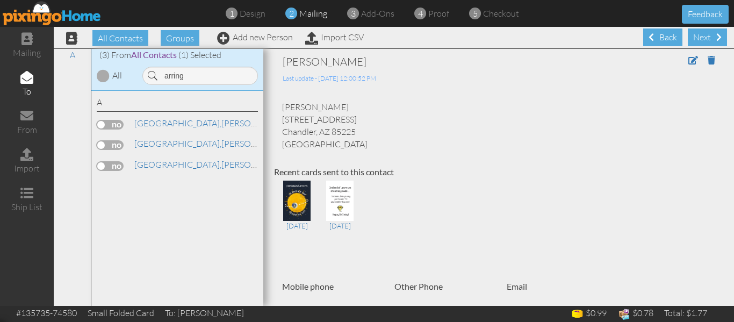
click at [98, 144] on label at bounding box center [110, 145] width 27 height 10
click at [0, 0] on input "checkbox" at bounding box center [0, 0] width 0 height 0
click at [207, 75] on input "arring" at bounding box center [200, 76] width 116 height 18
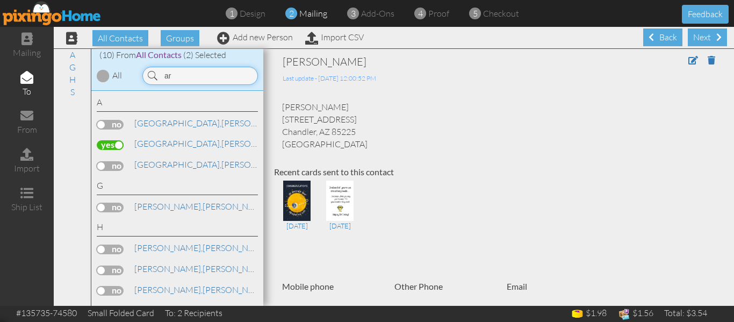
type input "a"
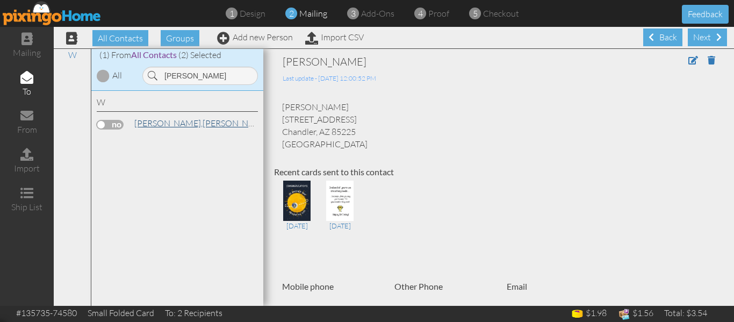
click at [156, 119] on span "[PERSON_NAME]," at bounding box center [168, 123] width 68 height 11
click at [104, 125] on label at bounding box center [110, 125] width 27 height 10
click at [0, 0] on input "checkbox" at bounding box center [0, 0] width 0 height 0
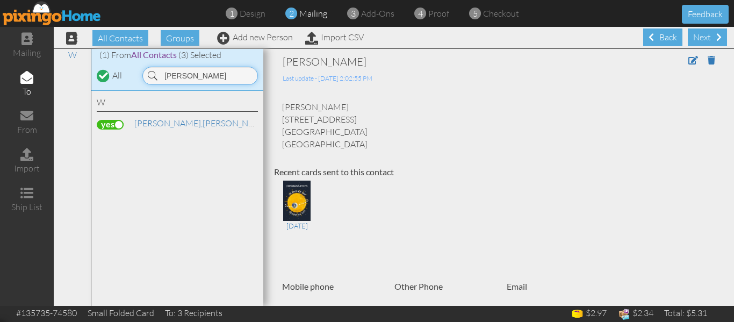
click at [199, 78] on input "woodring" at bounding box center [200, 76] width 116 height 18
type input "w"
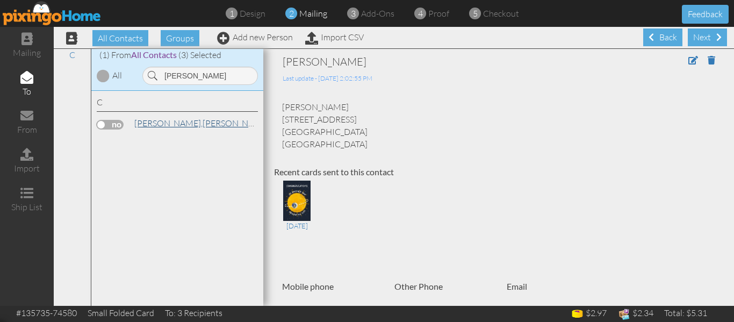
click at [172, 127] on link "Clawson, Shane" at bounding box center [201, 123] width 137 height 13
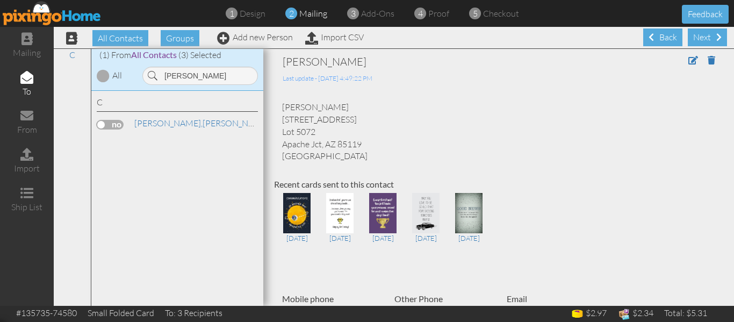
click at [98, 125] on label at bounding box center [110, 125] width 27 height 10
click at [0, 0] on input "checkbox" at bounding box center [0, 0] width 0 height 0
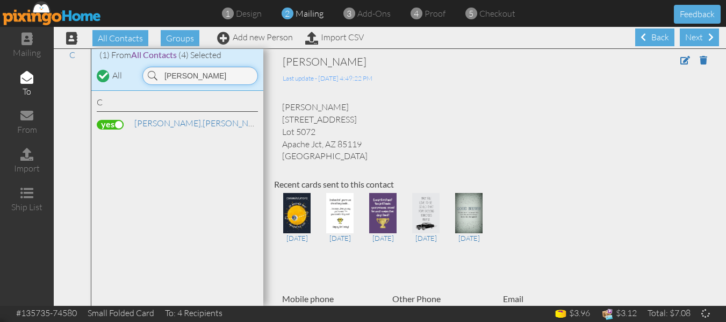
click at [203, 80] on input "clawson" at bounding box center [200, 76] width 116 height 18
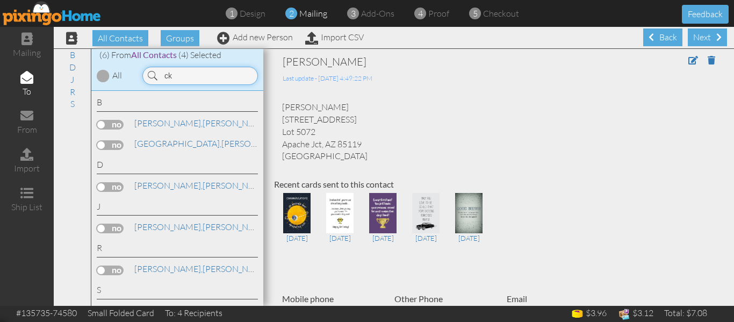
type input "c"
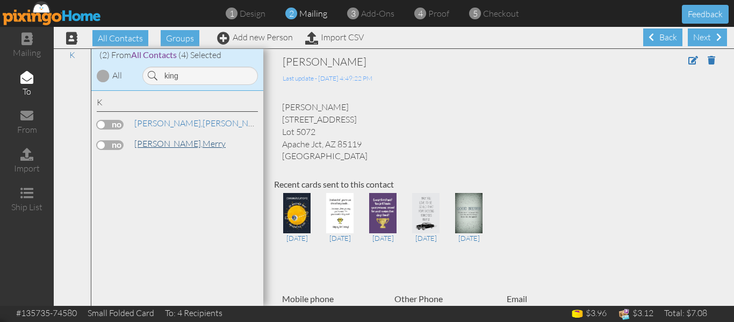
click at [165, 142] on span "[PERSON_NAME]," at bounding box center [168, 143] width 68 height 11
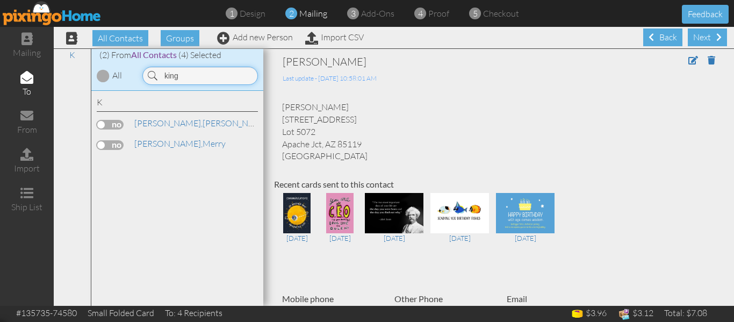
click at [178, 79] on input "king" at bounding box center [200, 76] width 116 height 18
type input "k"
type input "claws"
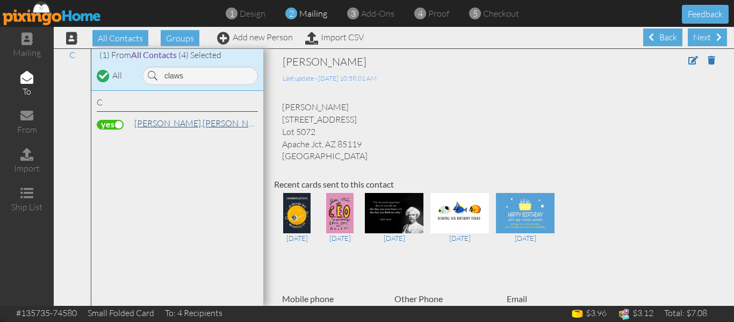
click at [183, 125] on link "Clawson, Shane" at bounding box center [201, 123] width 137 height 13
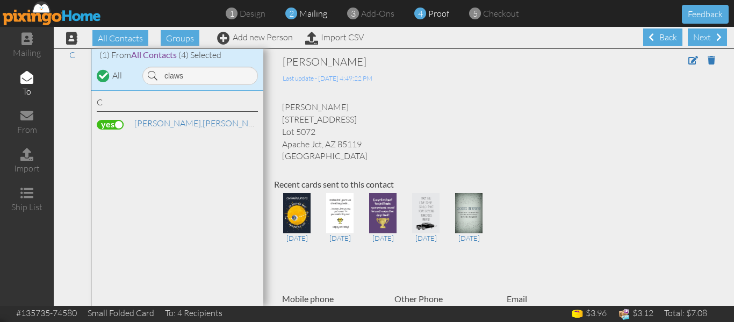
click at [437, 15] on span "proof" at bounding box center [438, 13] width 21 height 11
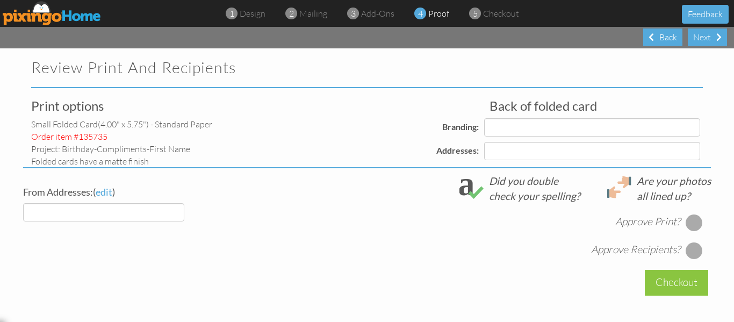
select select "object:36618"
select select "object:36624"
select select "object:36622"
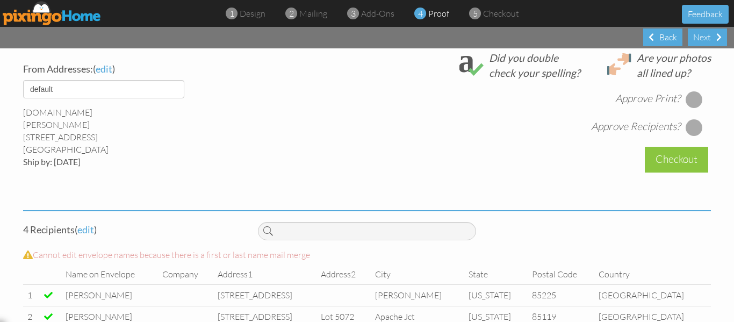
scroll to position [404, 0]
click at [686, 101] on div at bounding box center [694, 100] width 17 height 17
click at [686, 128] on div at bounding box center [694, 128] width 17 height 17
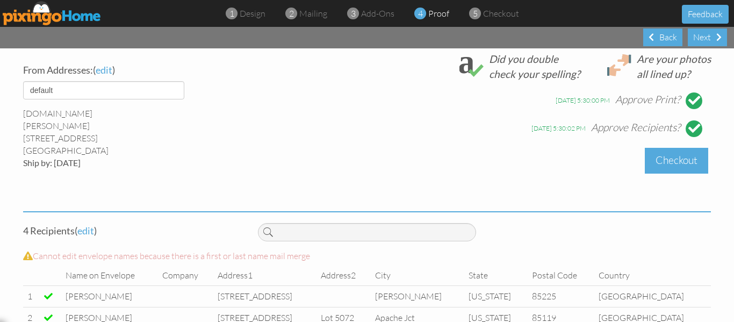
click at [673, 155] on div "Checkout" at bounding box center [676, 160] width 63 height 25
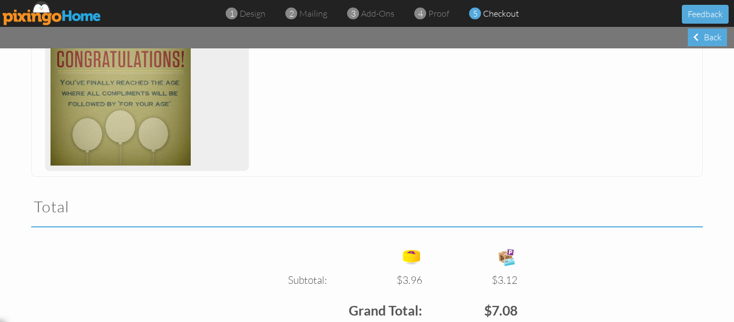
scroll to position [371, 0]
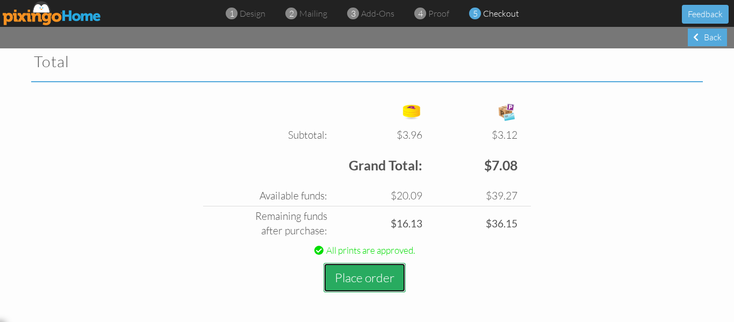
click at [357, 277] on button "Place order" at bounding box center [365, 278] width 82 height 30
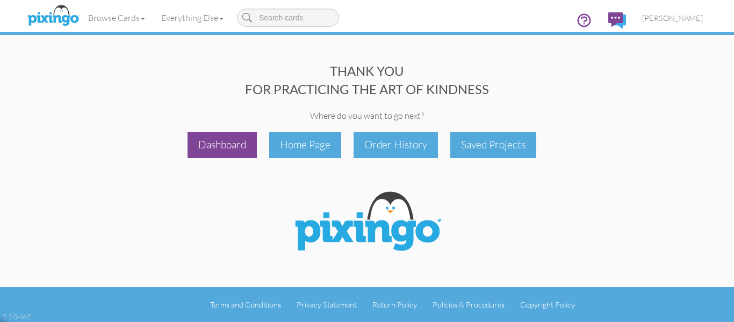
click at [224, 146] on div "Dashboard" at bounding box center [222, 144] width 69 height 25
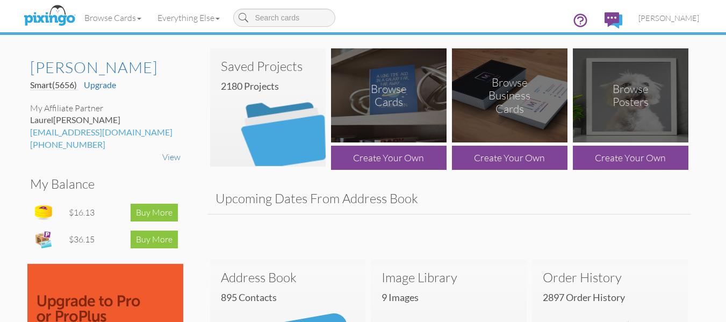
click at [280, 106] on img at bounding box center [268, 107] width 116 height 118
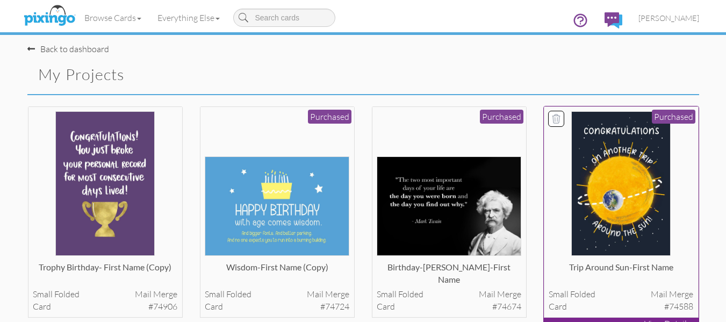
click at [614, 168] on img at bounding box center [620, 183] width 99 height 145
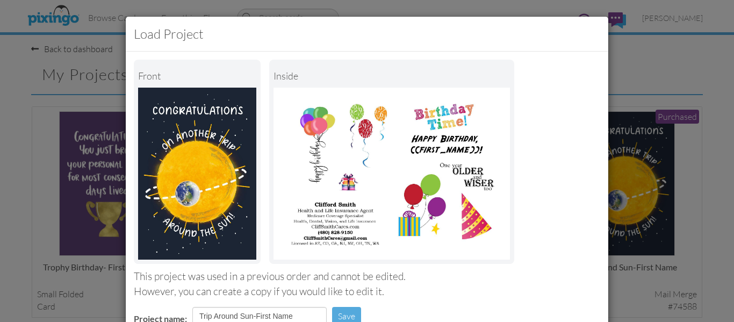
scroll to position [181, 0]
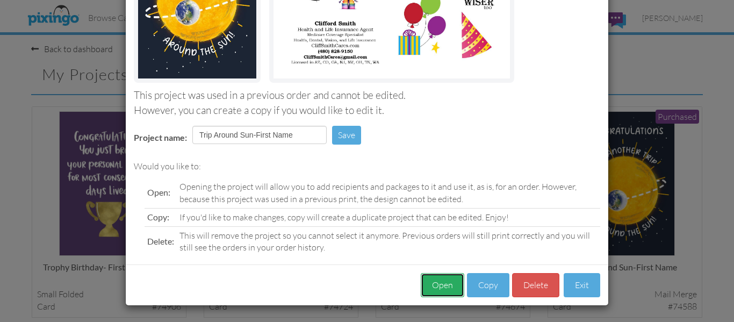
click at [435, 286] on button "Open" at bounding box center [443, 285] width 44 height 24
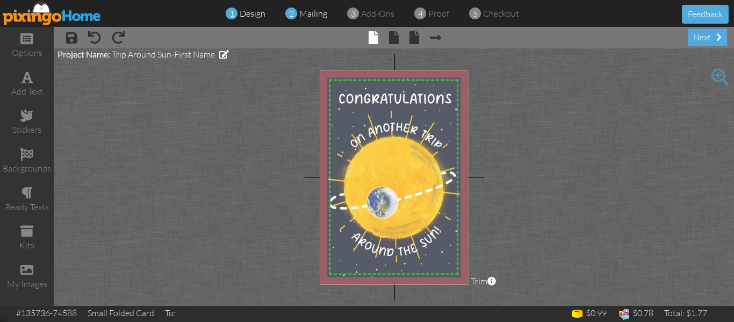
click at [310, 18] on span "mailing" at bounding box center [313, 13] width 28 height 11
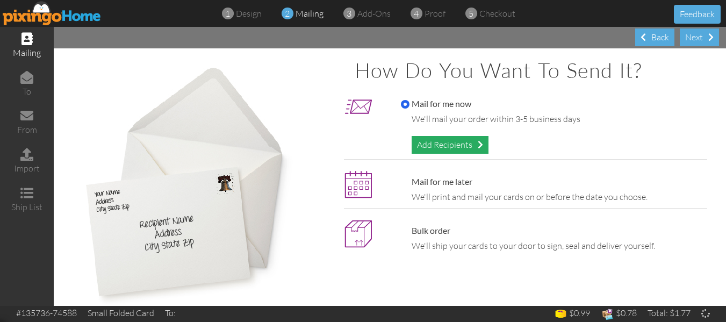
click at [442, 142] on div "Add Recipients" at bounding box center [450, 145] width 77 height 18
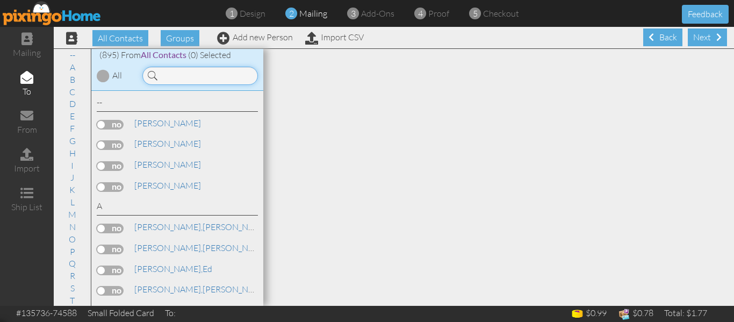
click at [174, 73] on input at bounding box center [200, 76] width 116 height 18
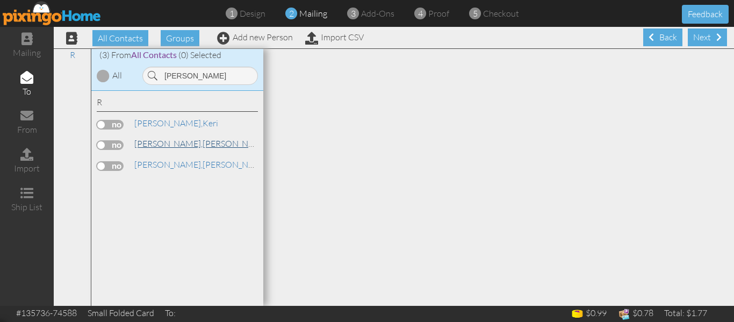
click at [157, 140] on link "Ruiz, Leonard" at bounding box center [201, 143] width 137 height 13
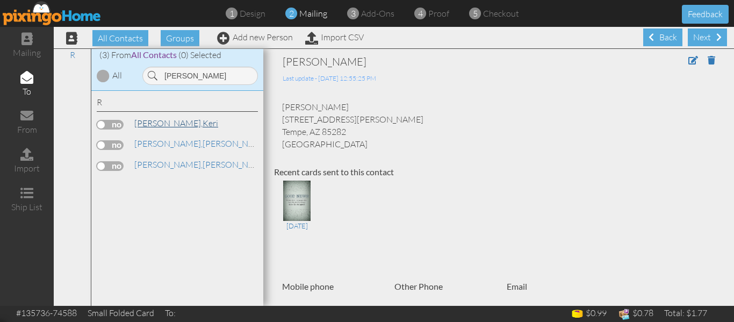
click at [156, 123] on link "Ruiz, Keri" at bounding box center [176, 123] width 86 height 13
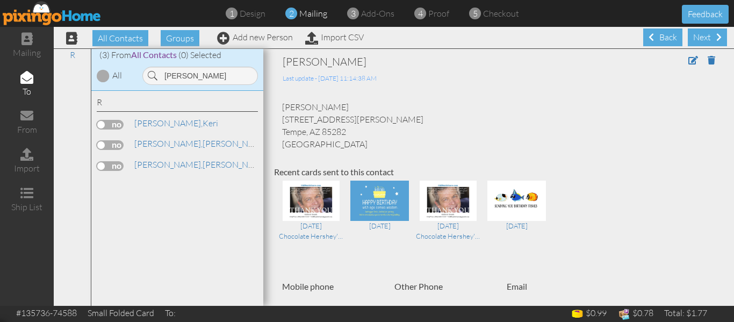
click at [102, 125] on label at bounding box center [110, 125] width 27 height 10
click at [0, 0] on input "checkbox" at bounding box center [0, 0] width 0 height 0
click at [190, 73] on input "ruiz" at bounding box center [200, 76] width 116 height 18
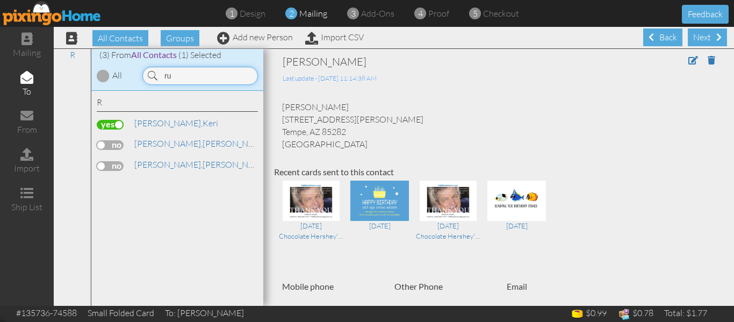
type input "r"
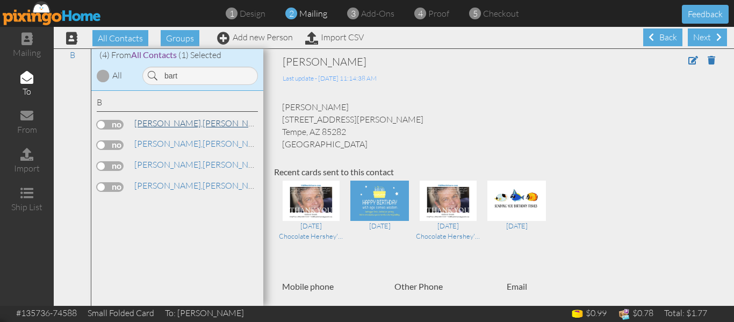
click at [170, 126] on link "Bartels, Craig" at bounding box center [201, 123] width 137 height 13
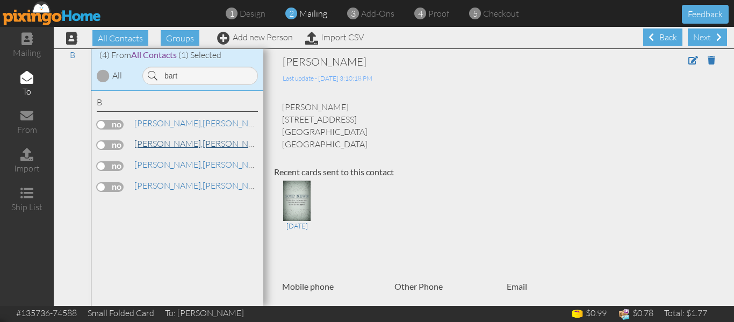
click at [161, 144] on span "[PERSON_NAME]," at bounding box center [168, 143] width 68 height 11
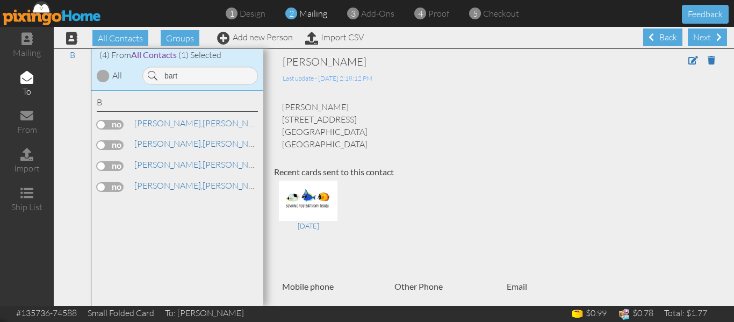
click at [106, 142] on label at bounding box center [110, 145] width 27 height 10
click at [0, 0] on input "checkbox" at bounding box center [0, 0] width 0 height 0
click at [184, 79] on input "bart" at bounding box center [200, 76] width 116 height 18
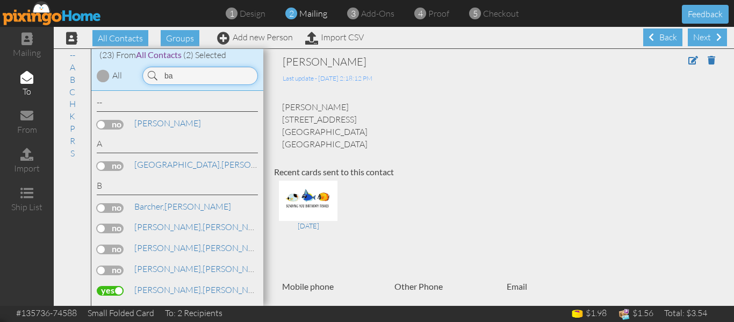
type input "b"
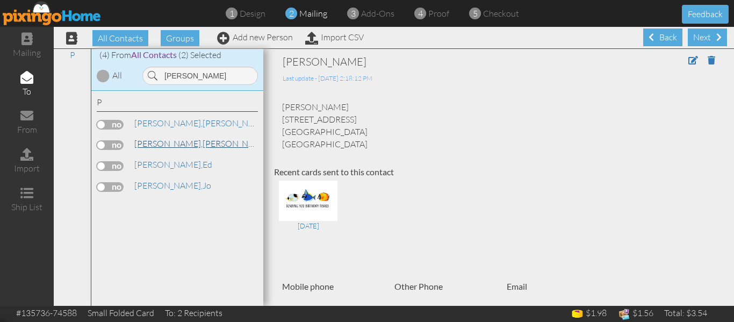
click at [180, 140] on link "Peterson, David" at bounding box center [201, 143] width 137 height 13
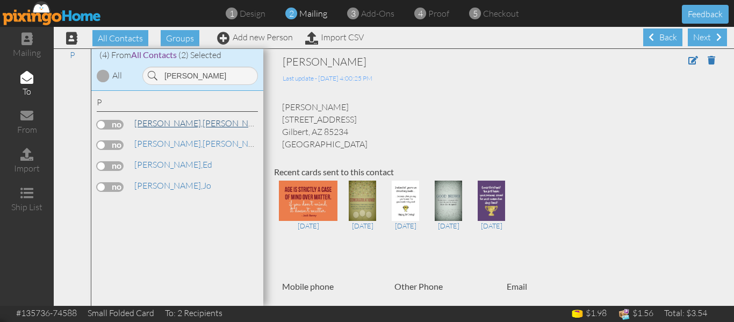
click at [182, 124] on link "Peterson, Cheri" at bounding box center [201, 123] width 137 height 13
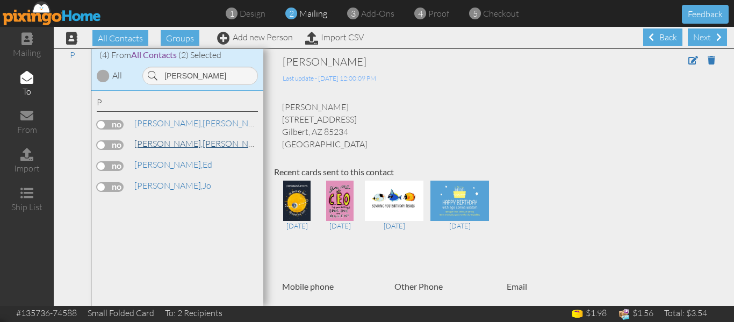
click at [168, 142] on span "[PERSON_NAME]," at bounding box center [168, 143] width 68 height 11
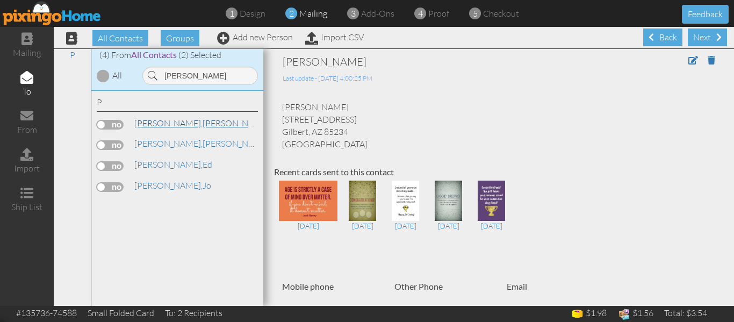
click at [173, 121] on link "Peterson, Cheri" at bounding box center [201, 123] width 137 height 13
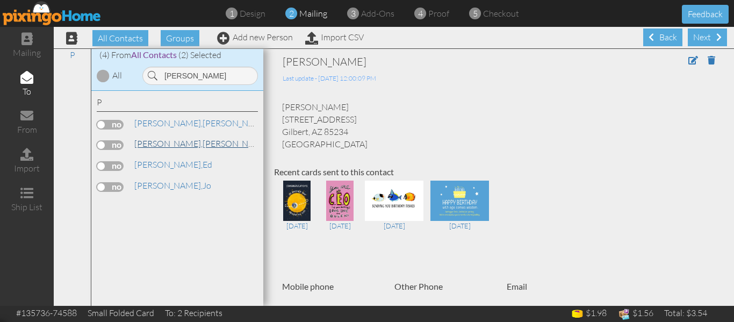
click at [168, 142] on span "[PERSON_NAME]," at bounding box center [168, 143] width 68 height 11
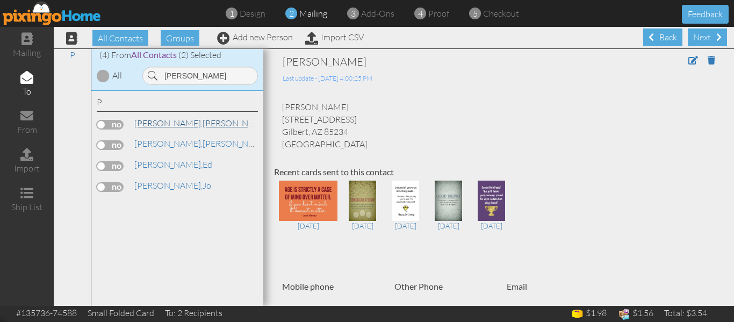
click at [159, 126] on span "[PERSON_NAME]," at bounding box center [168, 123] width 68 height 11
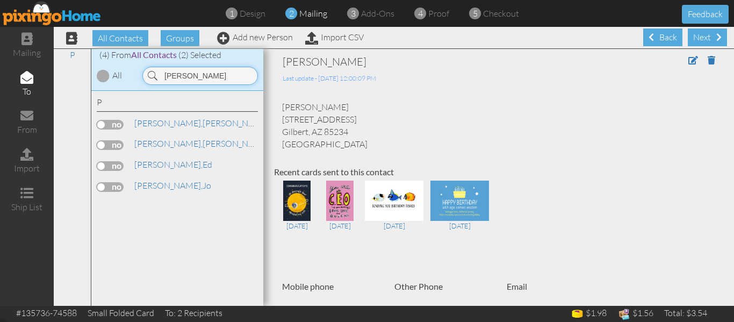
click at [194, 75] on input "peters" at bounding box center [200, 76] width 116 height 18
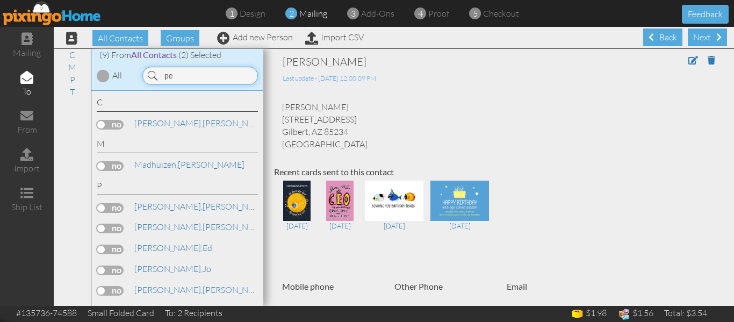
type input "p"
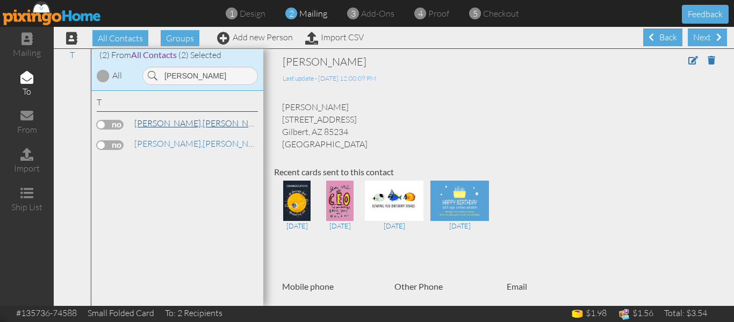
click at [160, 120] on span "[PERSON_NAME]," at bounding box center [168, 123] width 68 height 11
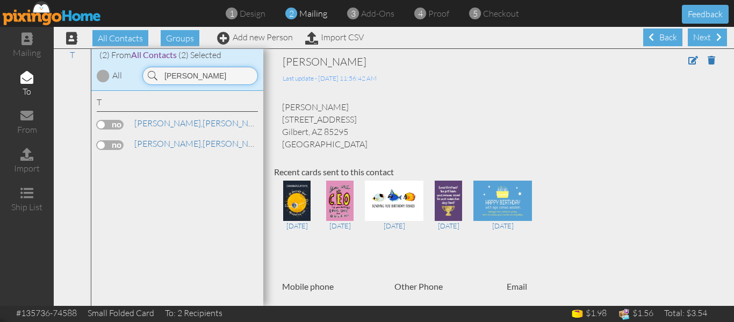
click at [196, 77] on input "tucker" at bounding box center [200, 76] width 116 height 18
type input "t"
type input "yocum"
click at [160, 142] on span "[PERSON_NAME]," at bounding box center [168, 143] width 68 height 11
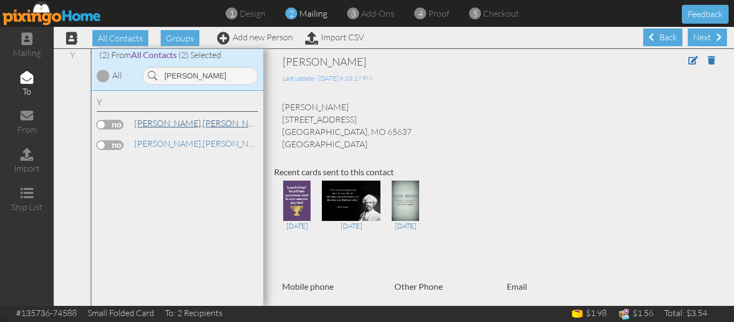
click at [168, 125] on link "Yocum, Cheryl" at bounding box center [201, 123] width 137 height 13
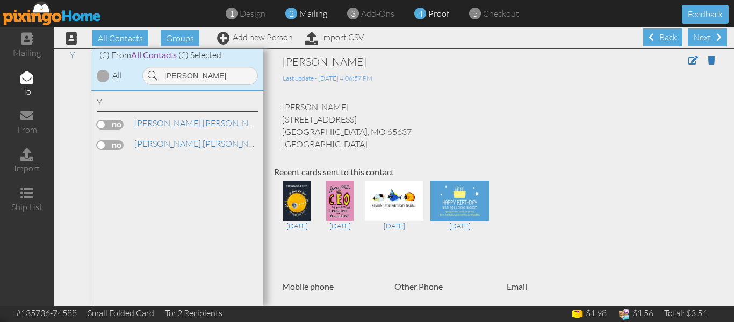
click at [435, 15] on span "proof" at bounding box center [438, 13] width 21 height 11
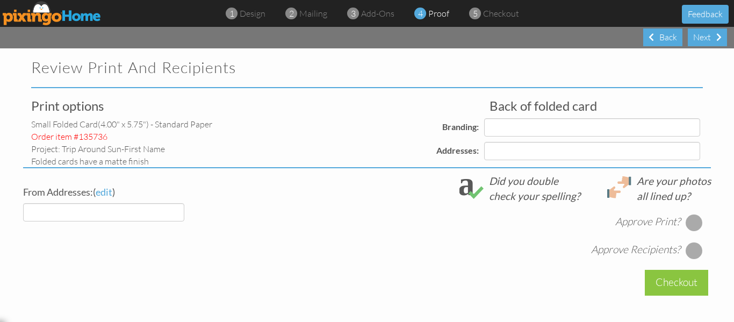
select select "object:47263"
select select "object:47266"
select select "object:47268"
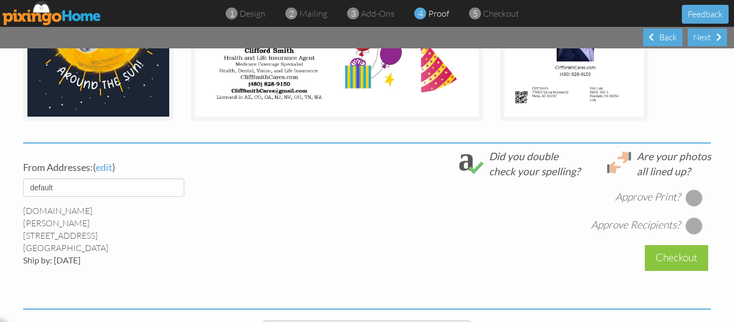
scroll to position [311, 0]
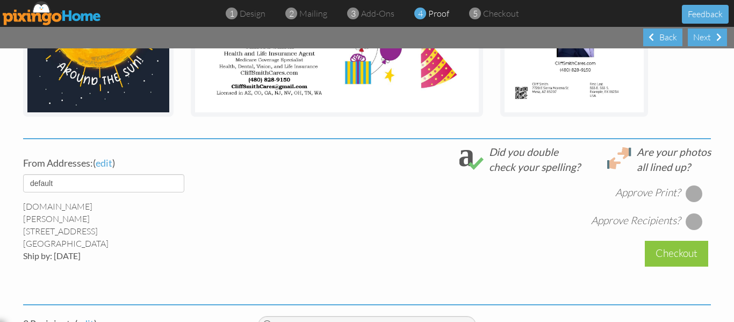
click at [691, 194] on div at bounding box center [694, 193] width 17 height 17
click at [693, 219] on div at bounding box center [694, 221] width 17 height 17
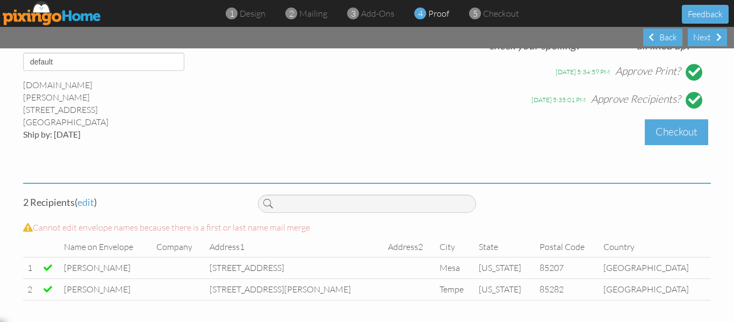
click at [667, 132] on div "Checkout" at bounding box center [676, 131] width 63 height 25
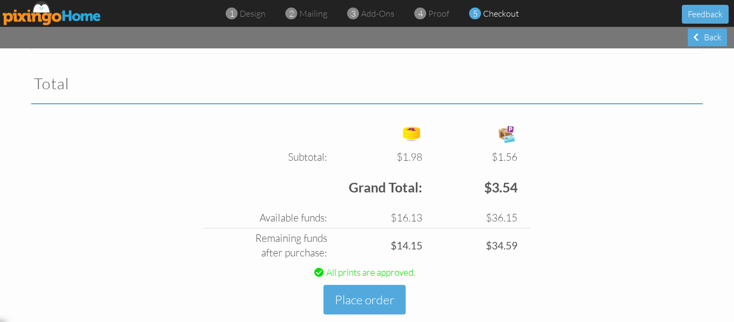
scroll to position [371, 0]
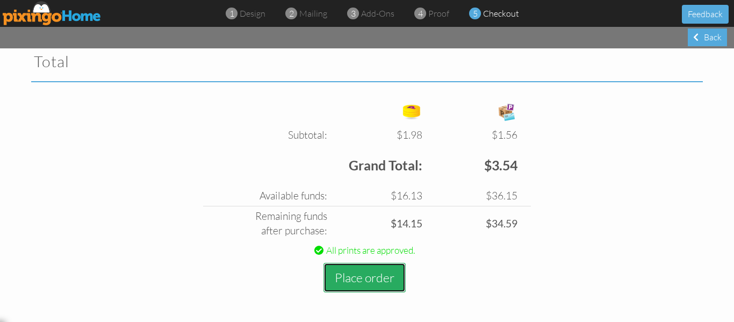
click at [363, 269] on button "Place order" at bounding box center [365, 278] width 82 height 30
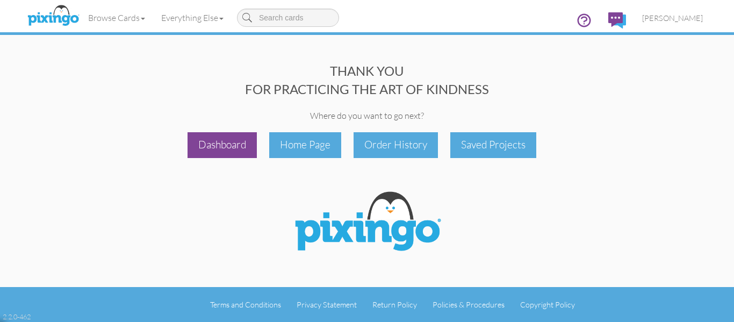
click at [216, 139] on div "Dashboard" at bounding box center [222, 144] width 69 height 25
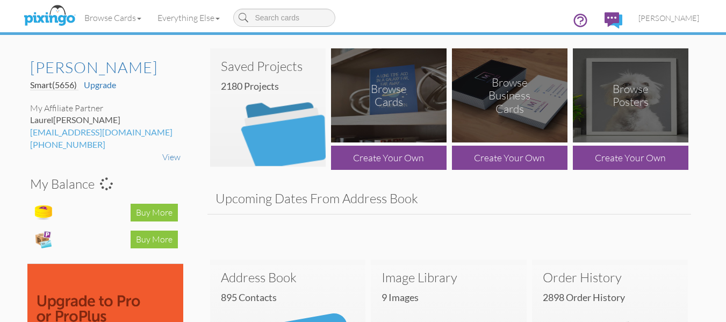
click at [275, 113] on img at bounding box center [268, 107] width 116 height 118
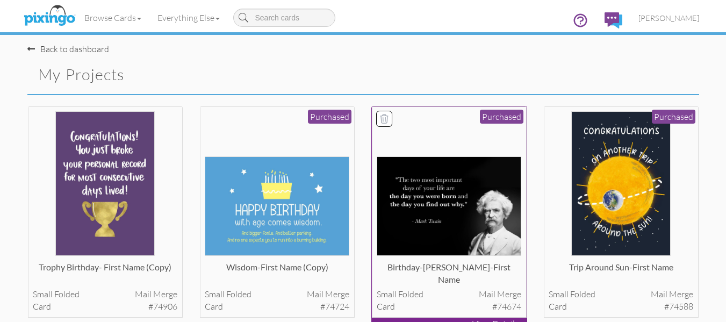
click at [421, 183] on img at bounding box center [449, 205] width 145 height 99
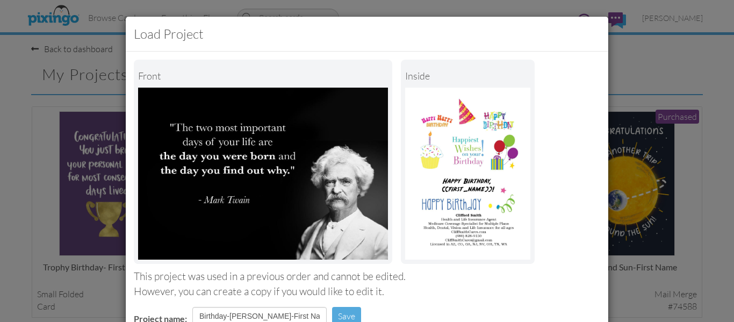
scroll to position [181, 0]
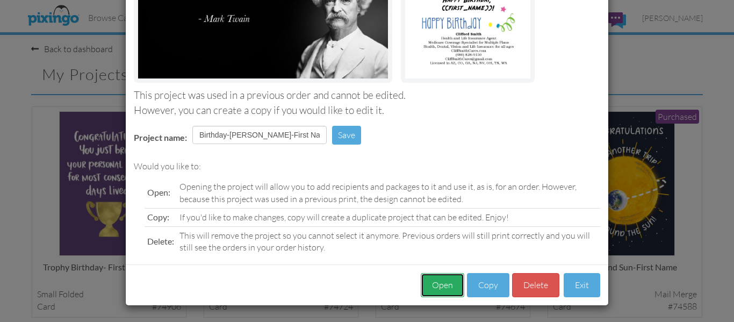
click at [440, 286] on button "Open" at bounding box center [443, 285] width 44 height 24
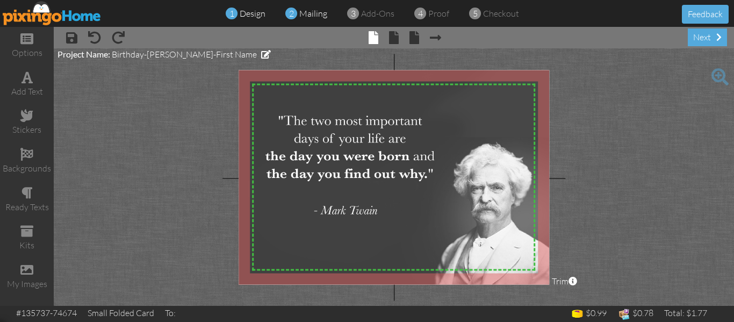
click at [302, 14] on span "mailing" at bounding box center [313, 13] width 28 height 11
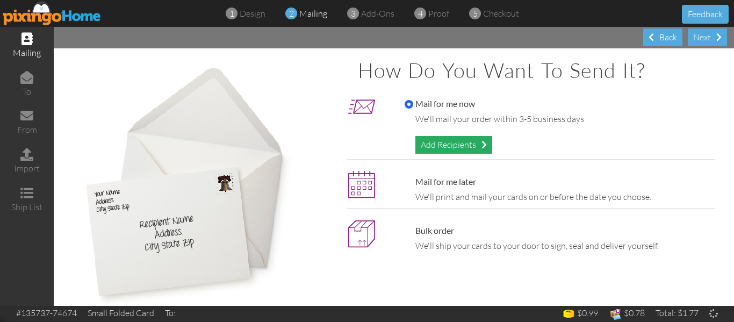
click at [446, 142] on div "Add Recipients" at bounding box center [453, 145] width 77 height 18
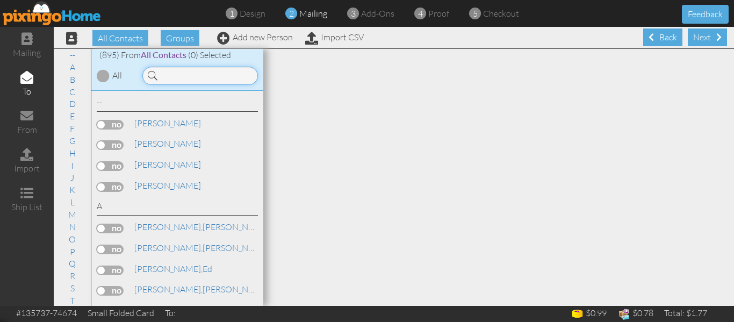
click at [174, 73] on input at bounding box center [200, 76] width 116 height 18
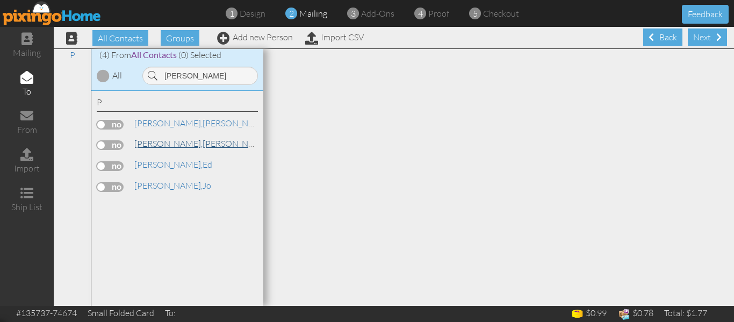
click at [159, 146] on span "[PERSON_NAME]," at bounding box center [168, 143] width 68 height 11
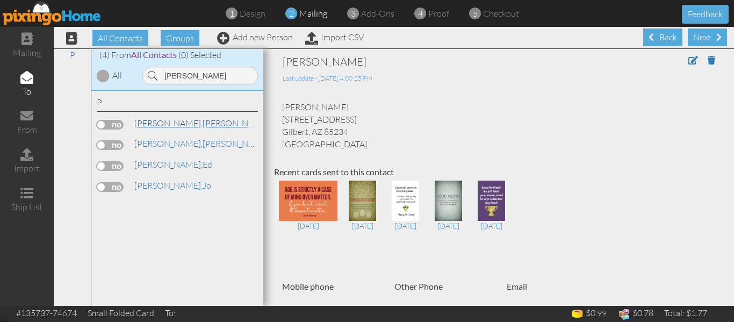
click at [174, 124] on link "Peterson, Cheri" at bounding box center [201, 123] width 137 height 13
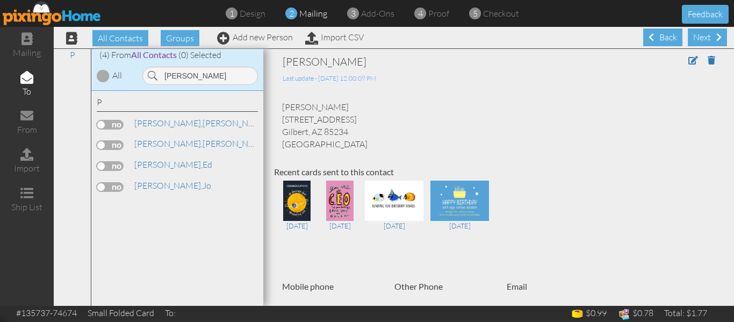
click at [101, 124] on label at bounding box center [110, 125] width 27 height 10
click at [0, 0] on input "checkbox" at bounding box center [0, 0] width 0 height 0
click at [203, 74] on input "peters" at bounding box center [200, 76] width 116 height 18
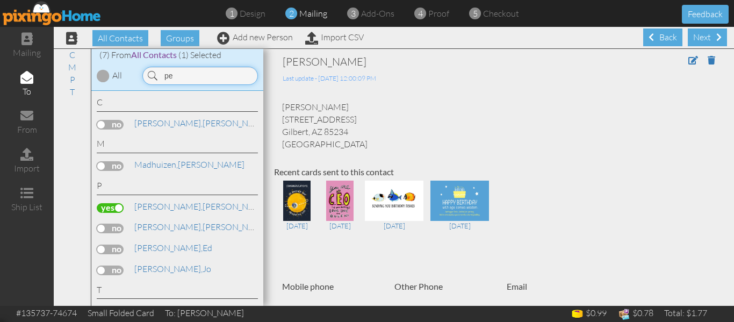
type input "p"
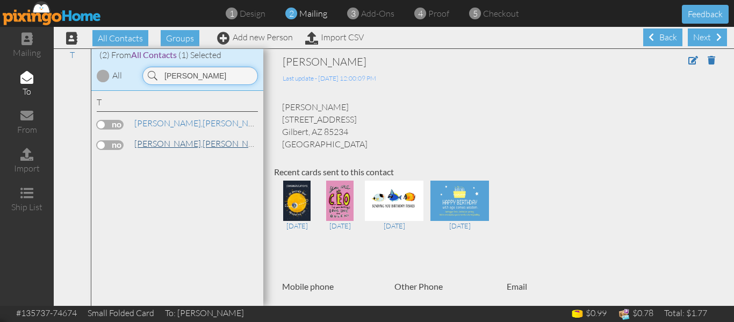
type input "tucker"
click at [157, 141] on span "[PERSON_NAME]," at bounding box center [168, 143] width 68 height 11
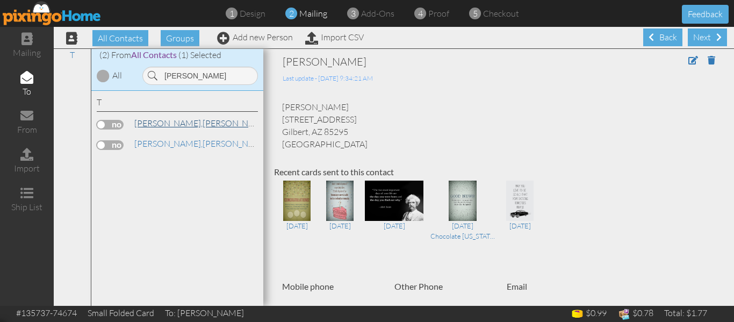
click at [157, 127] on span "[PERSON_NAME]," at bounding box center [168, 123] width 68 height 11
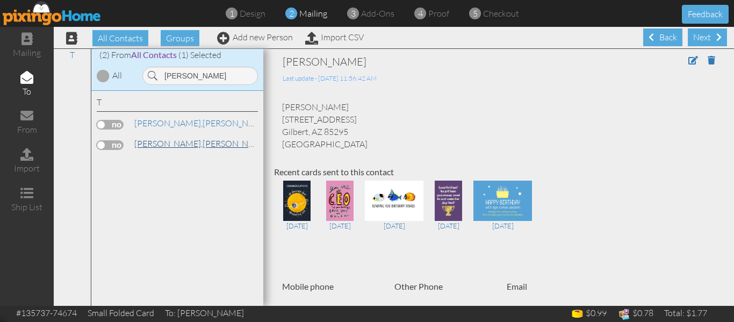
click at [158, 143] on span "[PERSON_NAME]," at bounding box center [168, 143] width 68 height 11
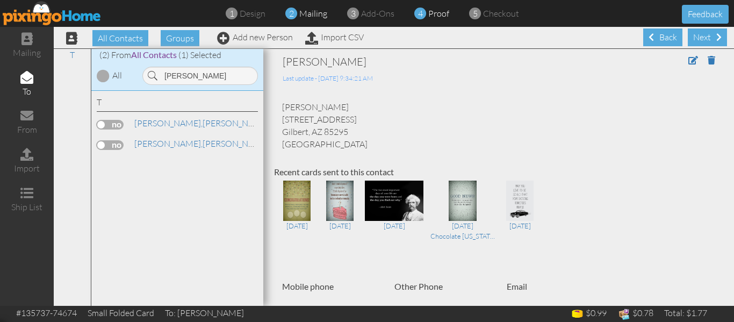
click at [441, 12] on span "proof" at bounding box center [438, 13] width 21 height 11
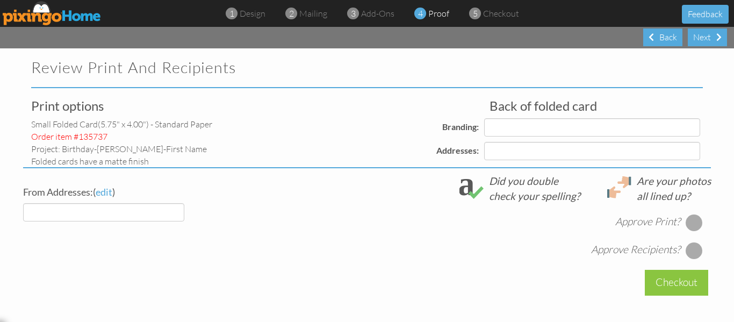
select select "object:52103"
select select "object:52106"
select select "object:52109"
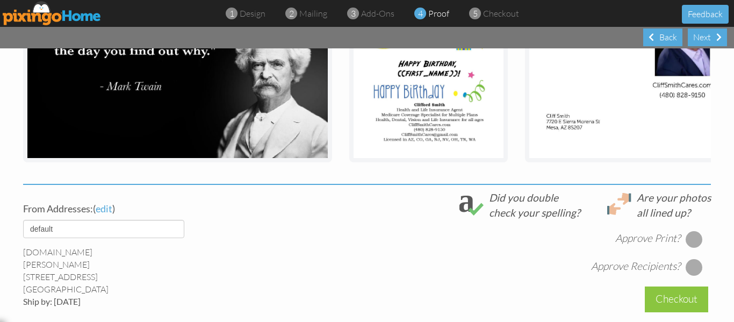
scroll to position [419, 0]
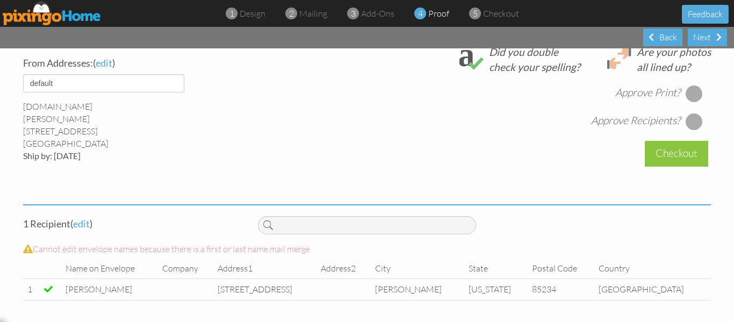
click at [692, 97] on div at bounding box center [694, 93] width 17 height 17
click at [691, 118] on div at bounding box center [694, 121] width 17 height 17
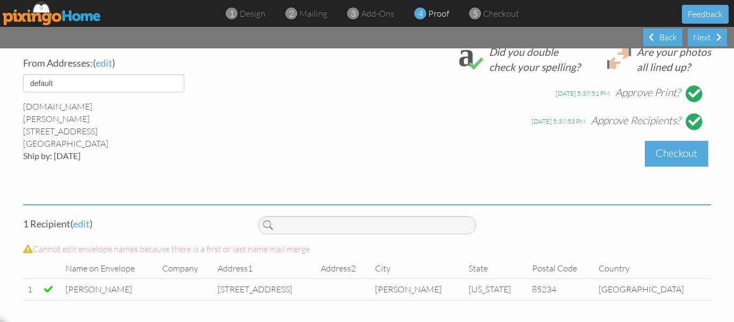
click at [683, 148] on div "Checkout" at bounding box center [676, 153] width 63 height 25
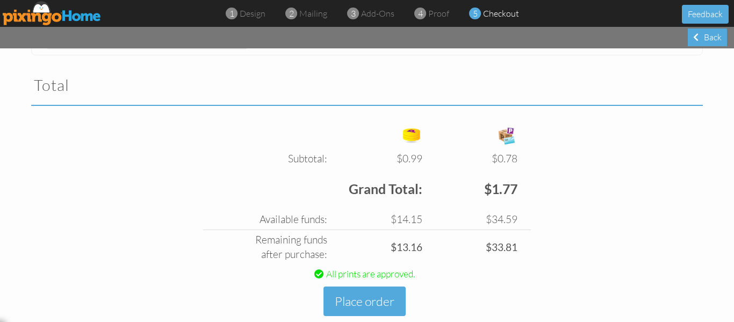
scroll to position [361, 0]
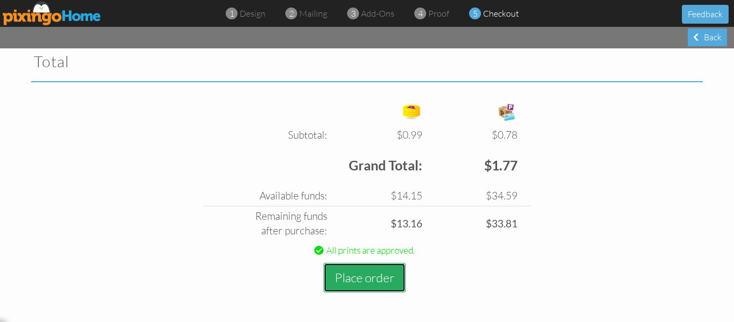
click at [352, 282] on button "Place order" at bounding box center [365, 278] width 82 height 30
